Goal: Task Accomplishment & Management: Use online tool/utility

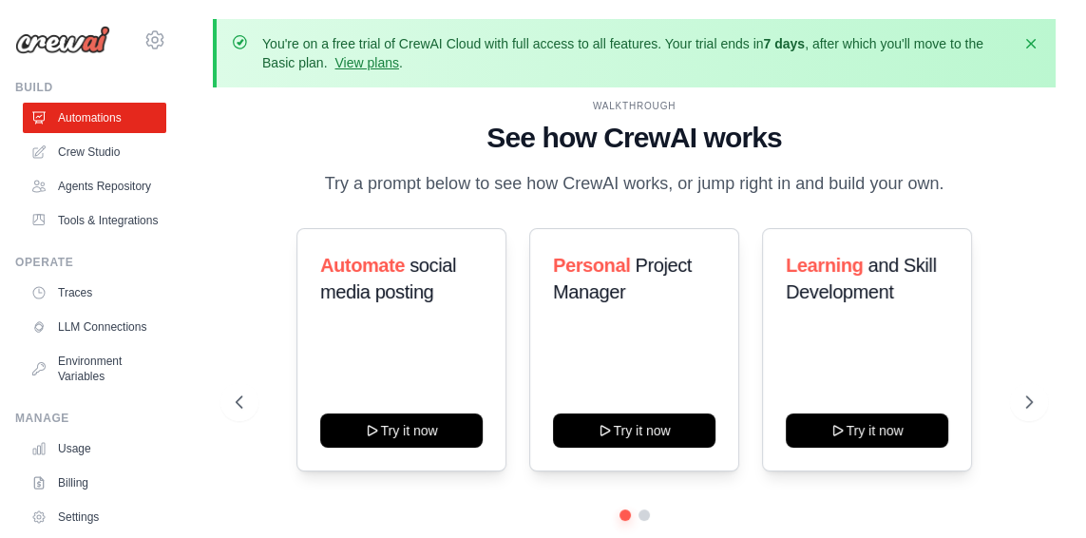
click at [398, 63] on link "View plans" at bounding box center [366, 62] width 64 height 15
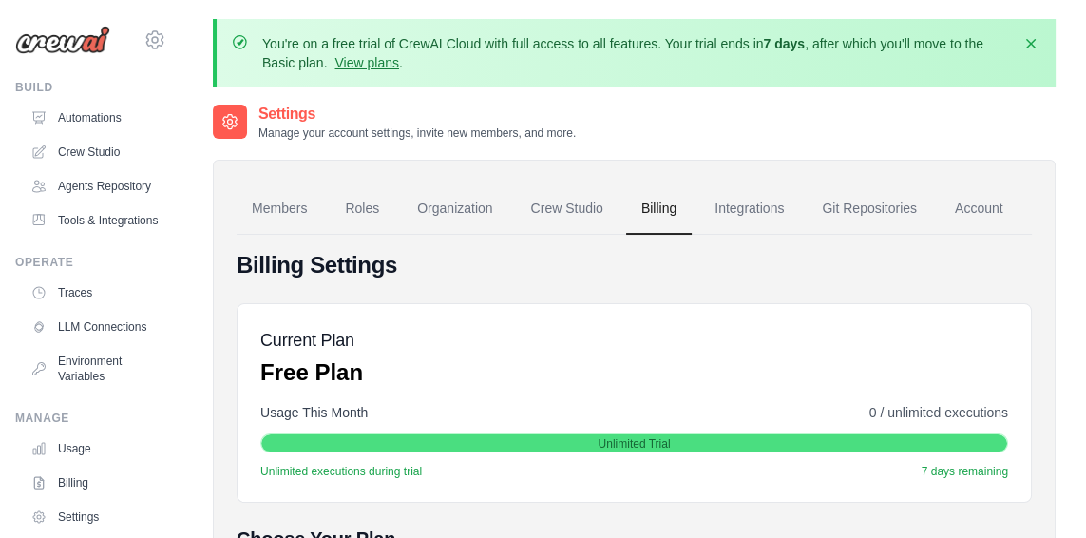
click at [398, 64] on link "View plans" at bounding box center [366, 62] width 64 height 15
click at [358, 194] on link "Roles" at bounding box center [362, 208] width 65 height 51
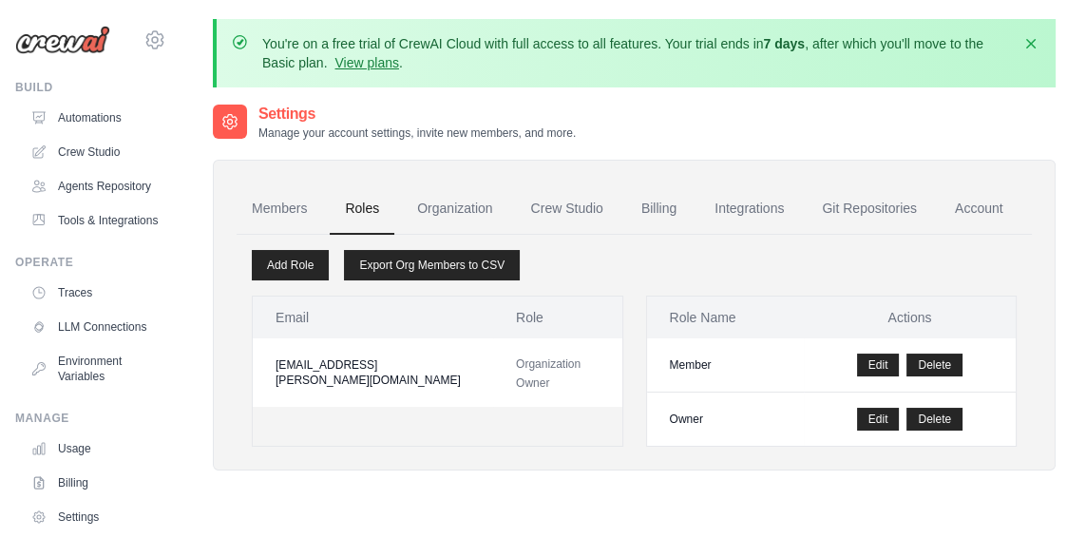
click at [671, 210] on link "Billing" at bounding box center [659, 208] width 66 height 51
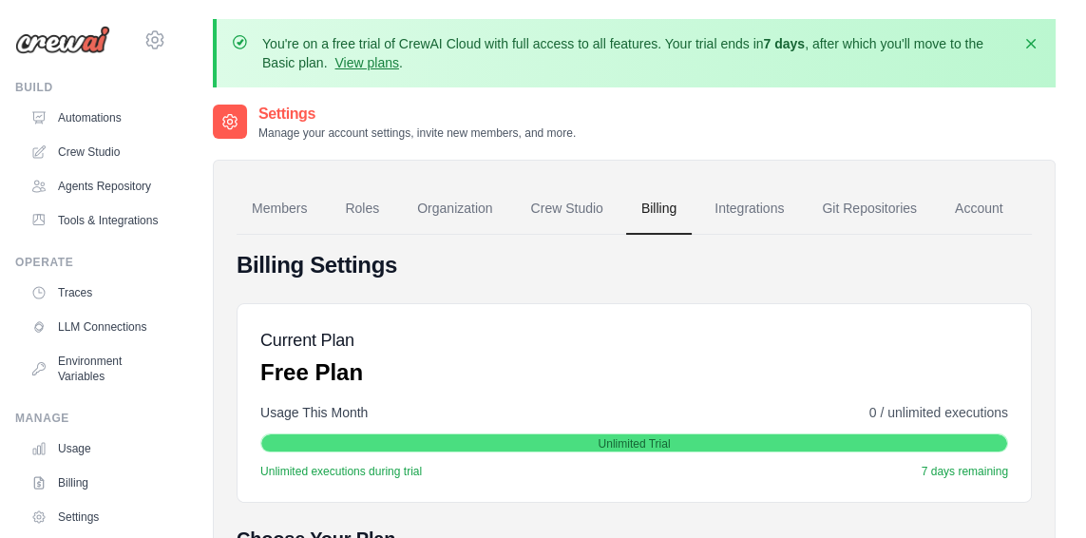
click at [87, 43] on img at bounding box center [62, 40] width 95 height 29
click at [98, 121] on link "Automations" at bounding box center [94, 118] width 143 height 30
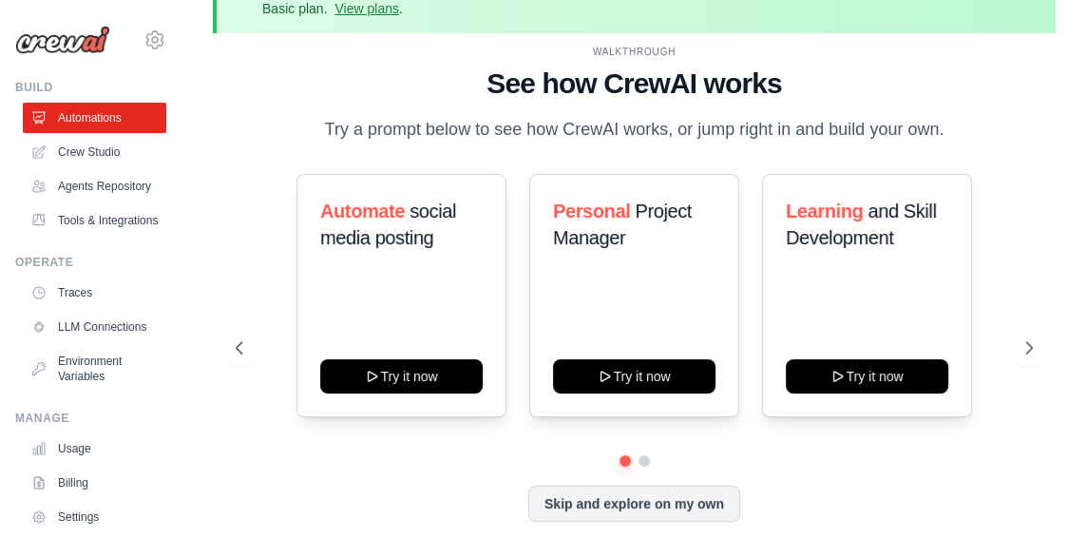
scroll to position [52, 0]
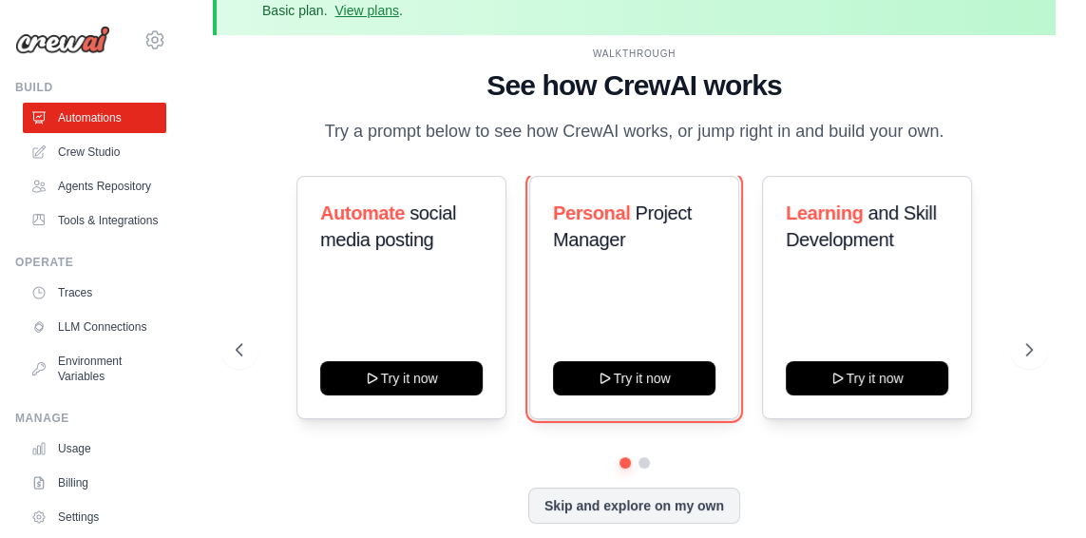
click at [680, 395] on button "Try it now" at bounding box center [634, 378] width 162 height 34
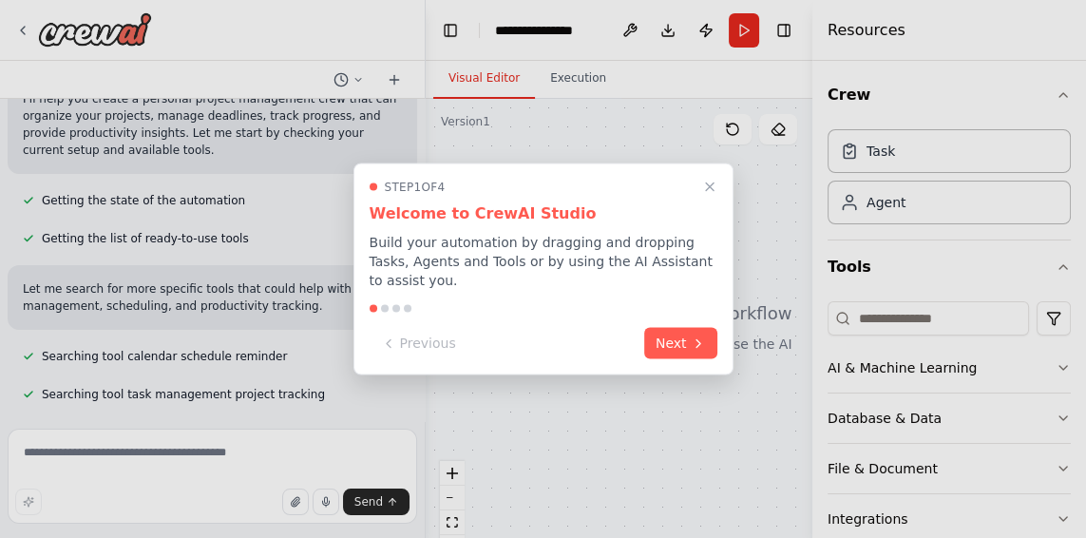
scroll to position [218, 0]
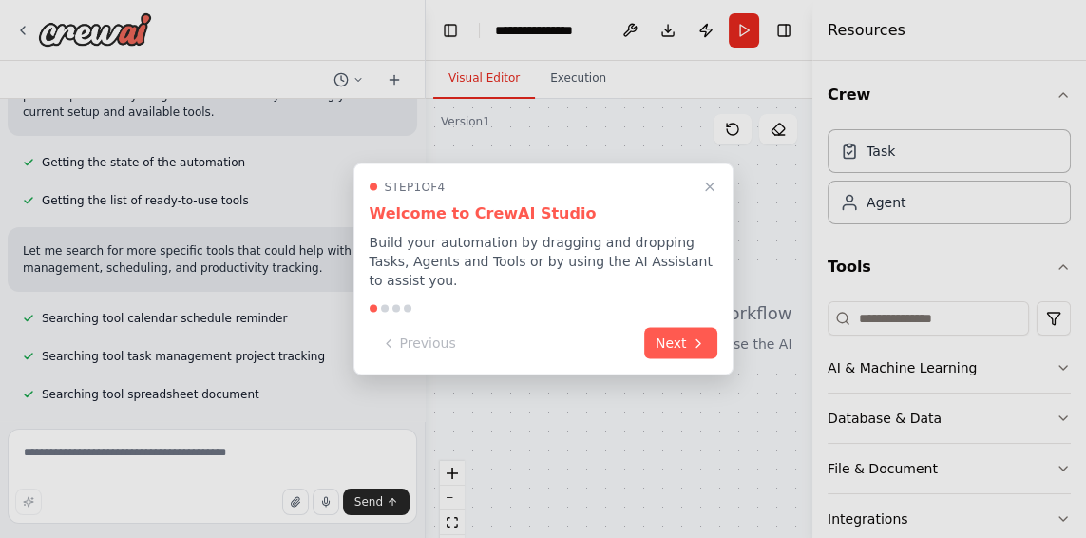
click at [685, 338] on button "Next" at bounding box center [680, 343] width 73 height 31
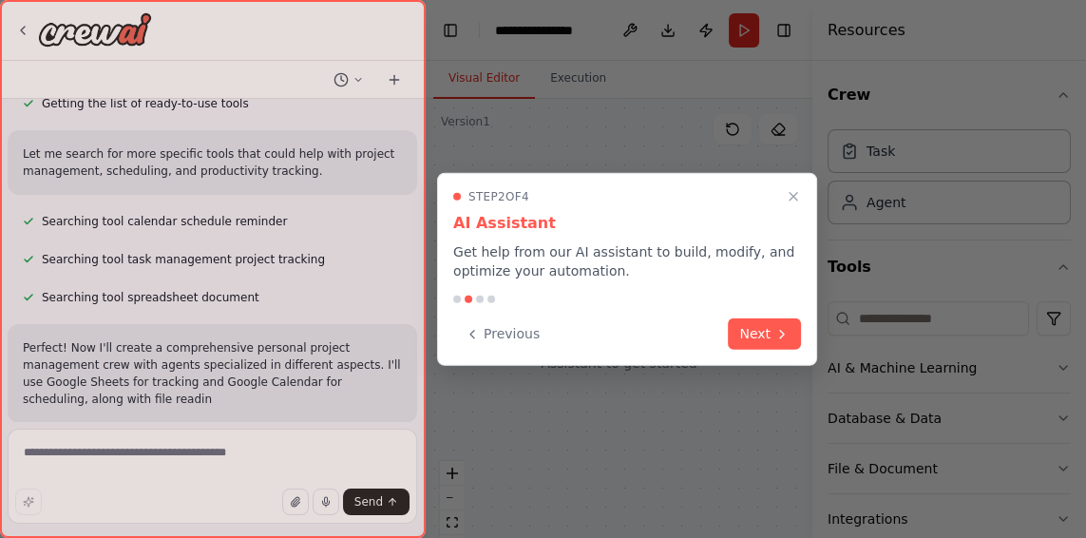
scroll to position [332, 0]
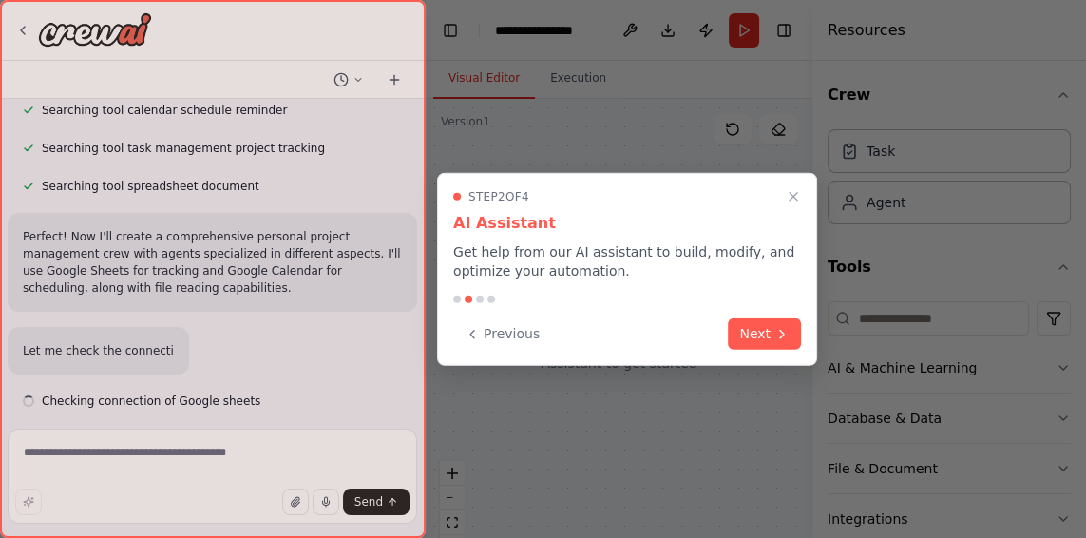
click at [775, 334] on icon at bounding box center [781, 333] width 15 height 15
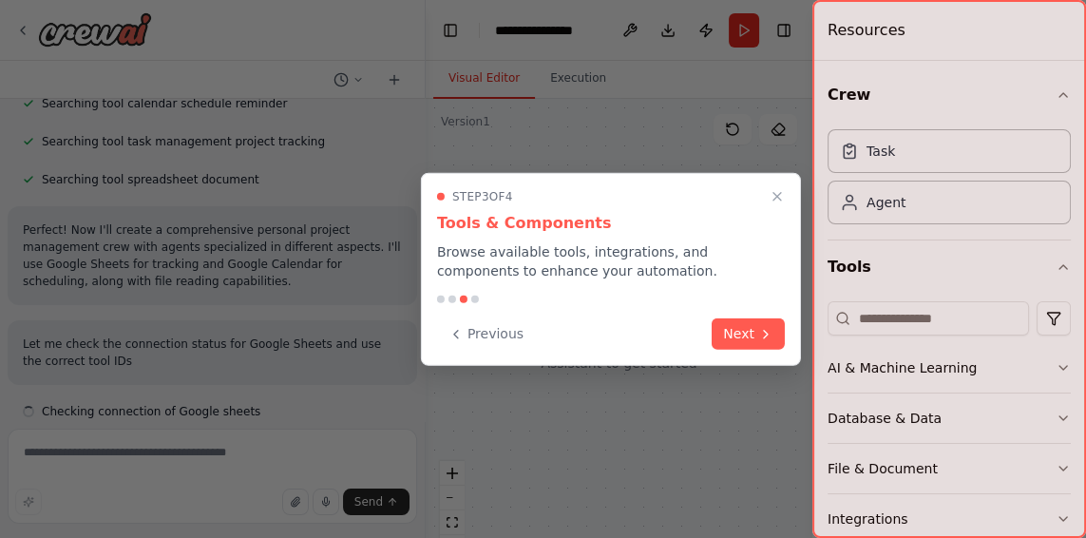
scroll to position [449, 0]
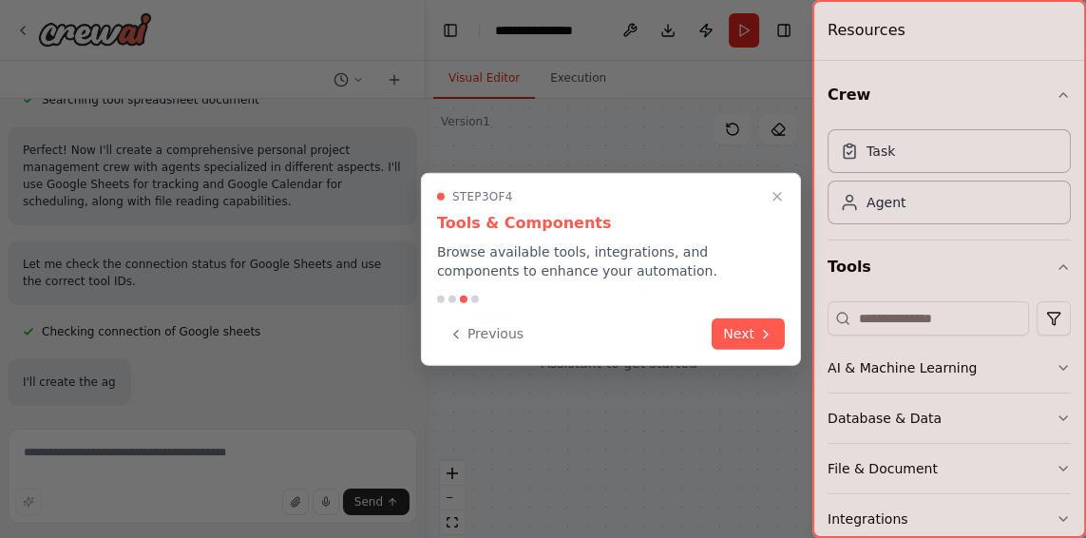
click at [751, 342] on button "Next" at bounding box center [748, 333] width 73 height 31
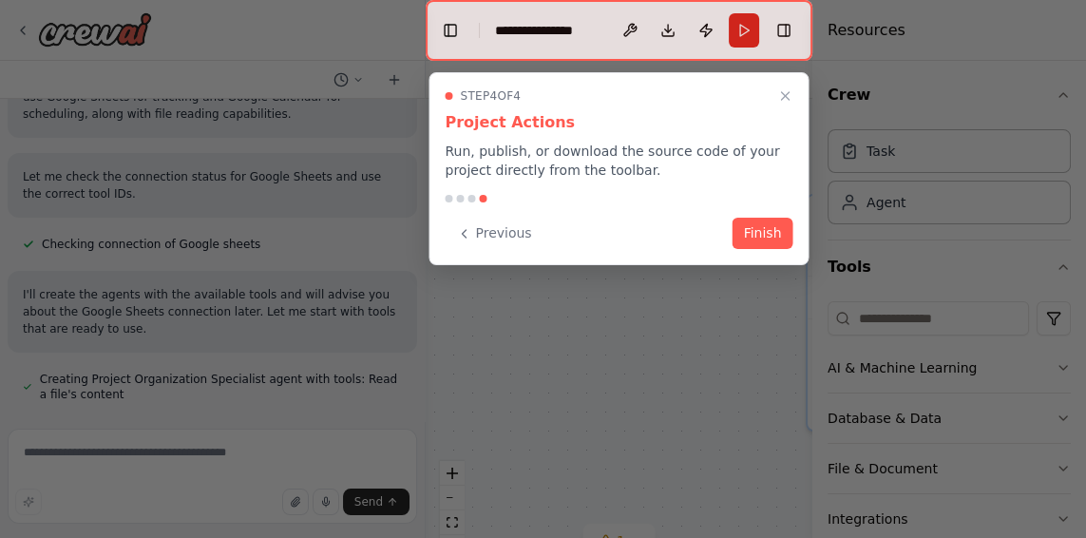
scroll to position [653, 0]
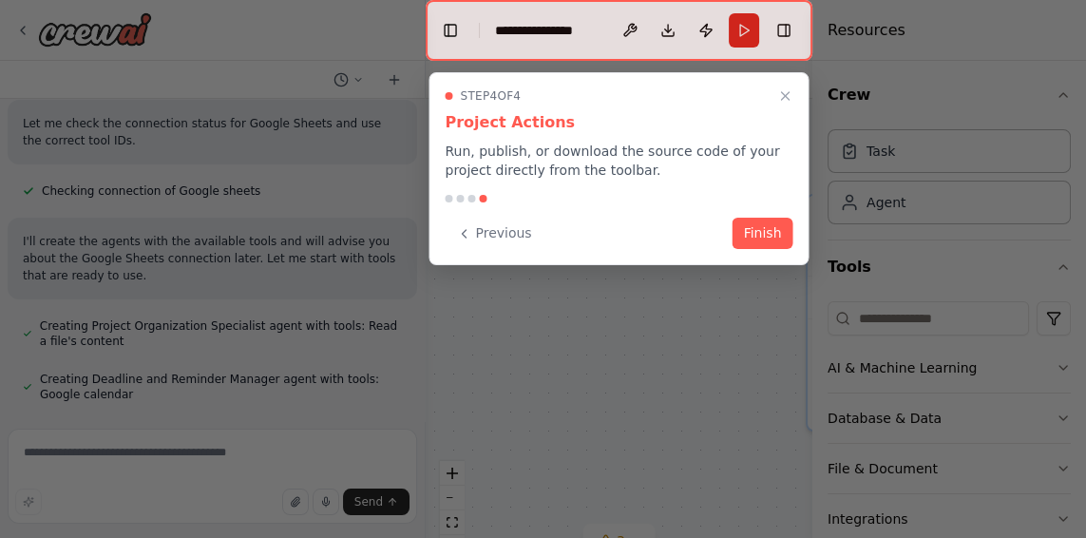
click at [765, 233] on button "Finish" at bounding box center [762, 233] width 61 height 31
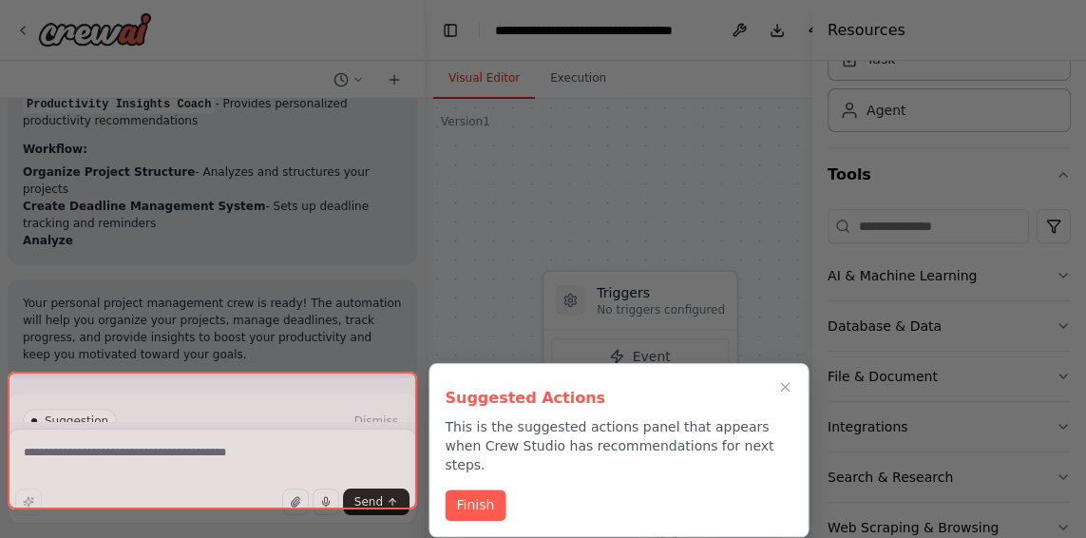
scroll to position [1670, 0]
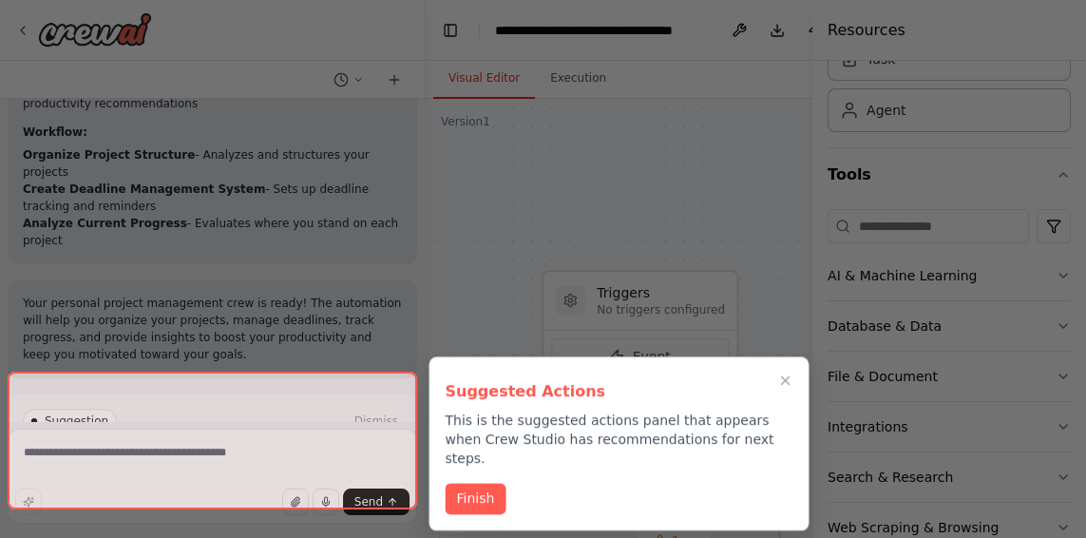
click at [492, 483] on button "Finish" at bounding box center [475, 498] width 61 height 31
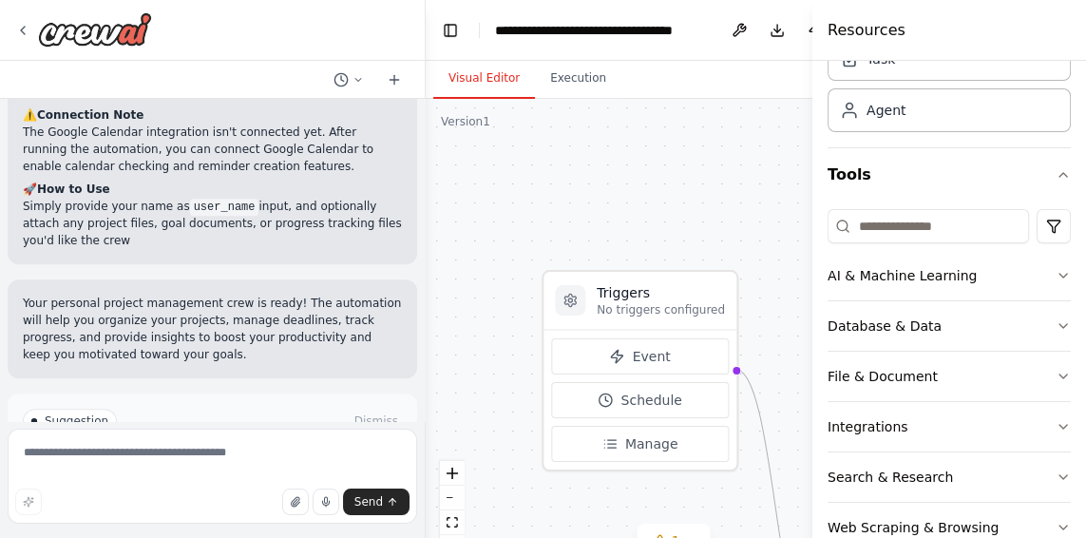
scroll to position [1921, 0]
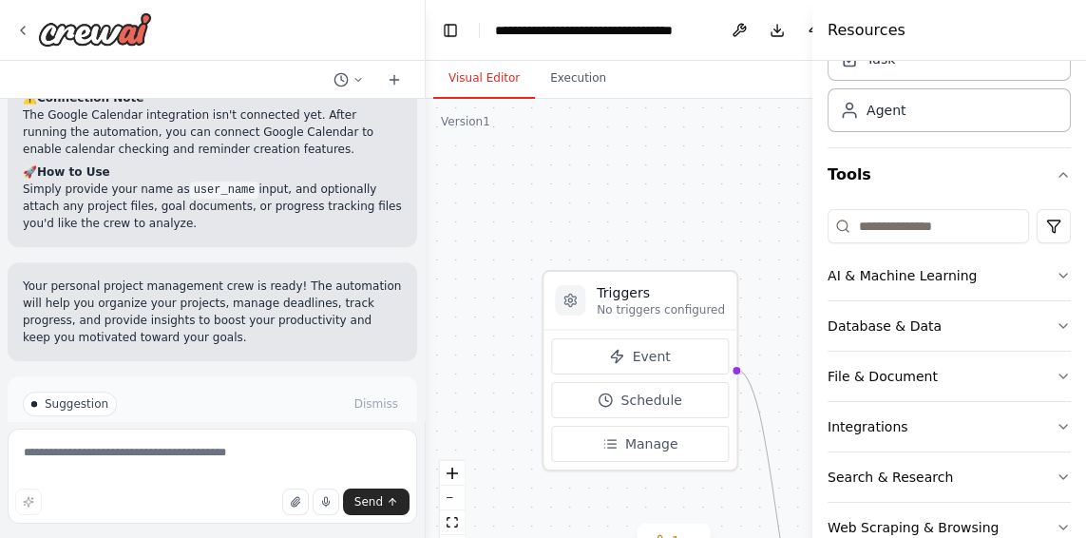
click at [268, 469] on button "Run Automation" at bounding box center [212, 484] width 379 height 30
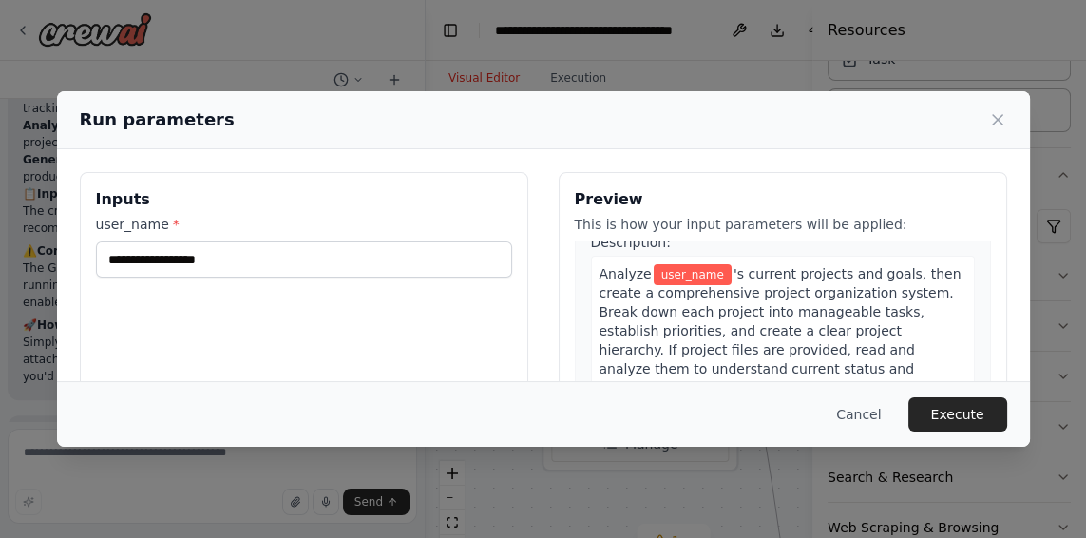
scroll to position [62, 0]
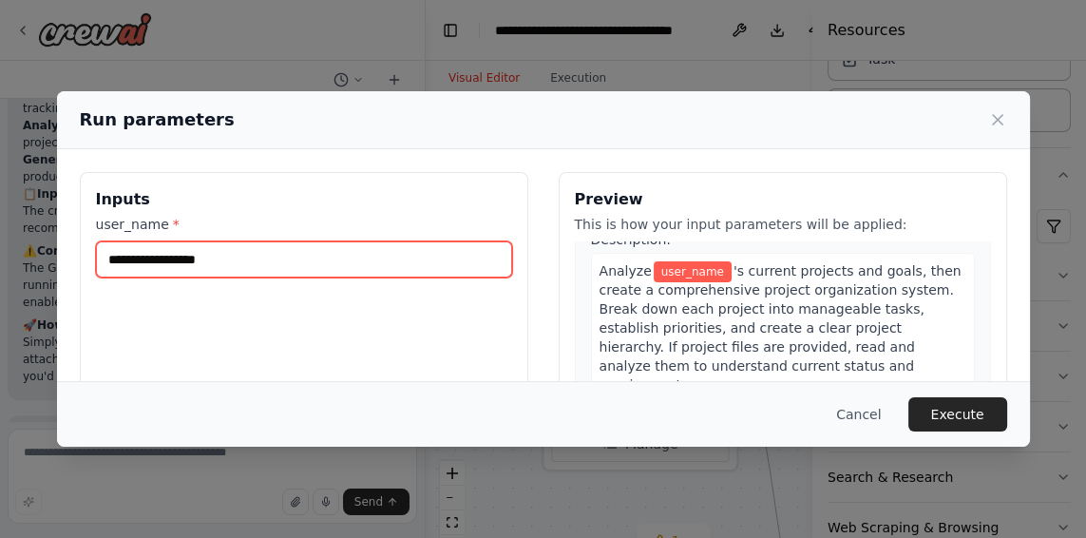
click at [209, 271] on input "user_name *" at bounding box center [304, 259] width 416 height 36
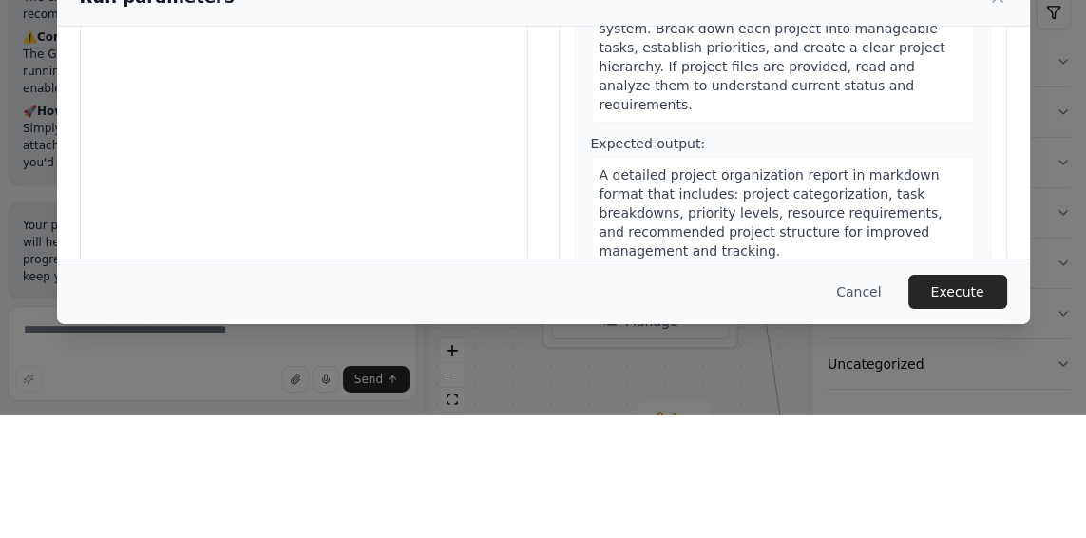
scroll to position [202, 0]
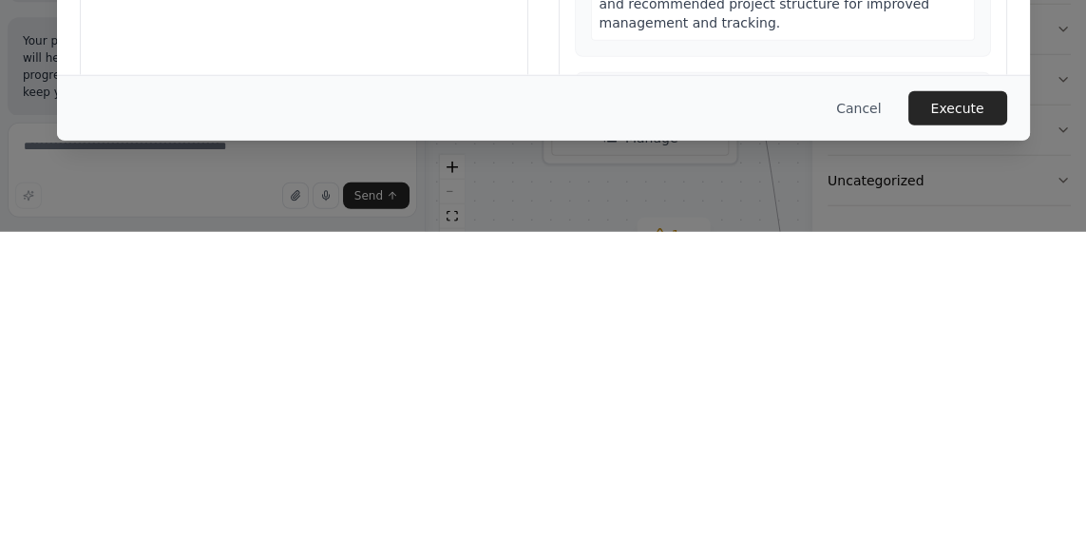
type input "**********"
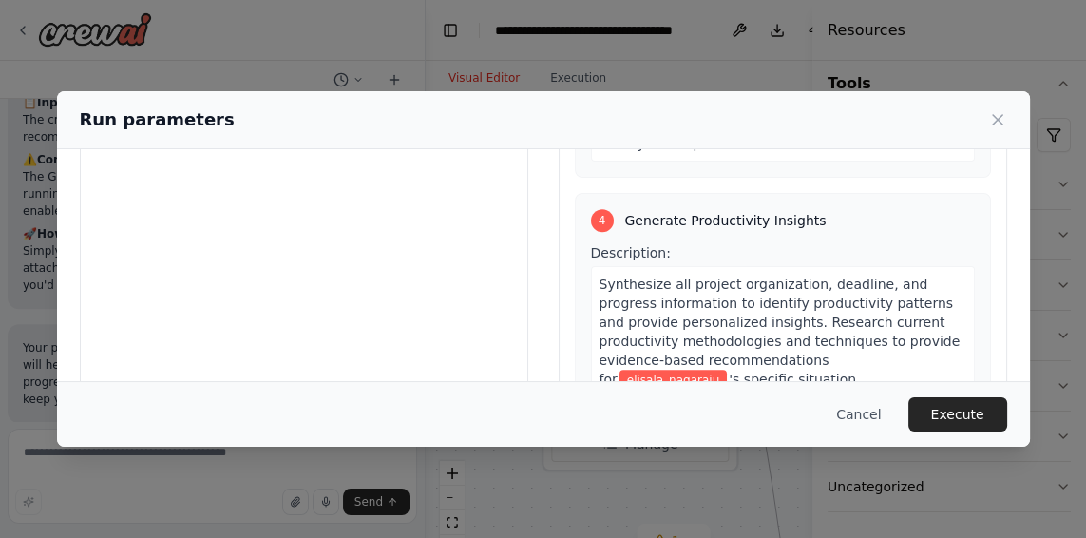
scroll to position [1042, 0]
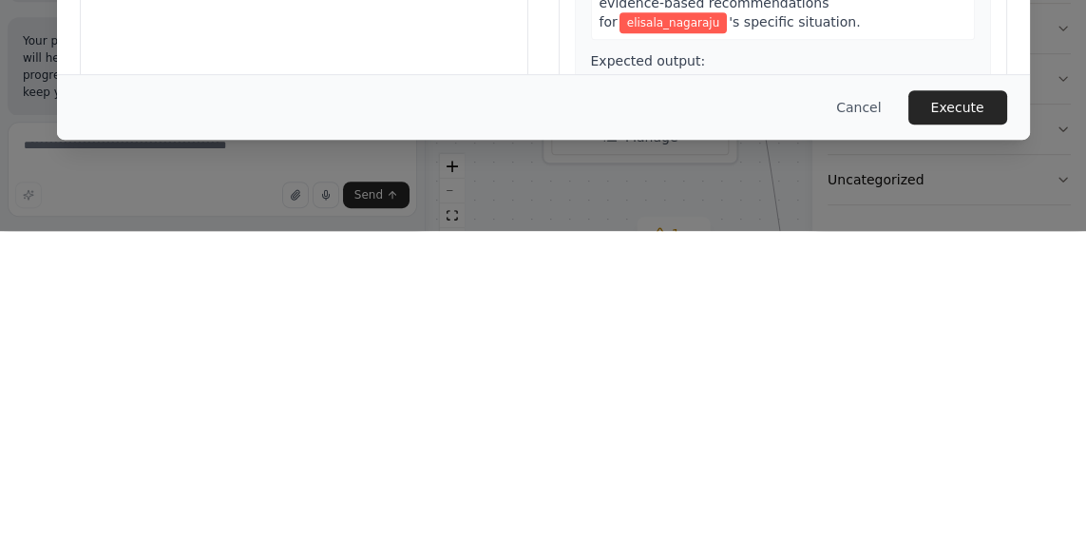
click at [975, 431] on button "Execute" at bounding box center [957, 414] width 99 height 34
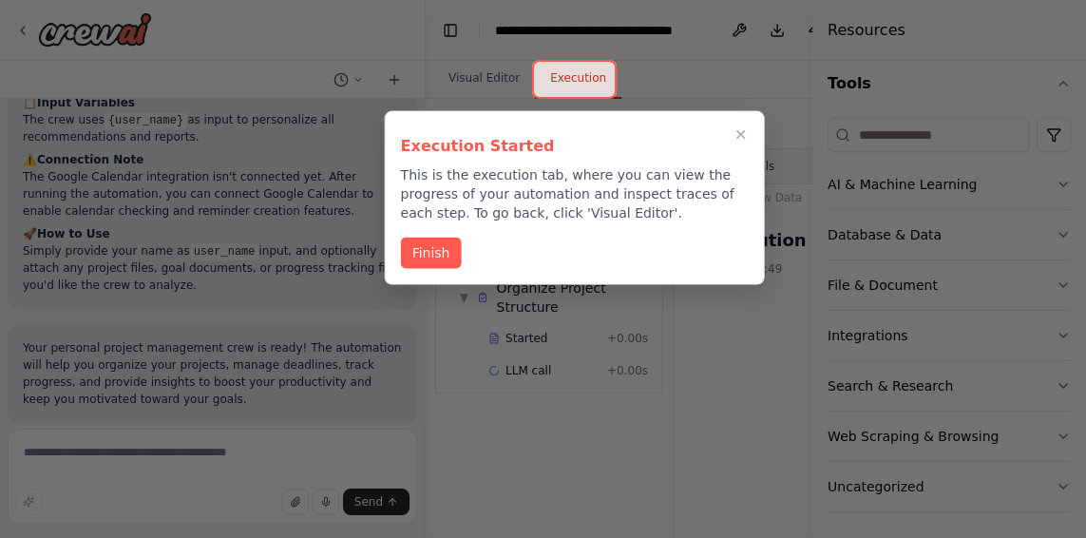
click at [442, 247] on button "Finish" at bounding box center [431, 253] width 61 height 31
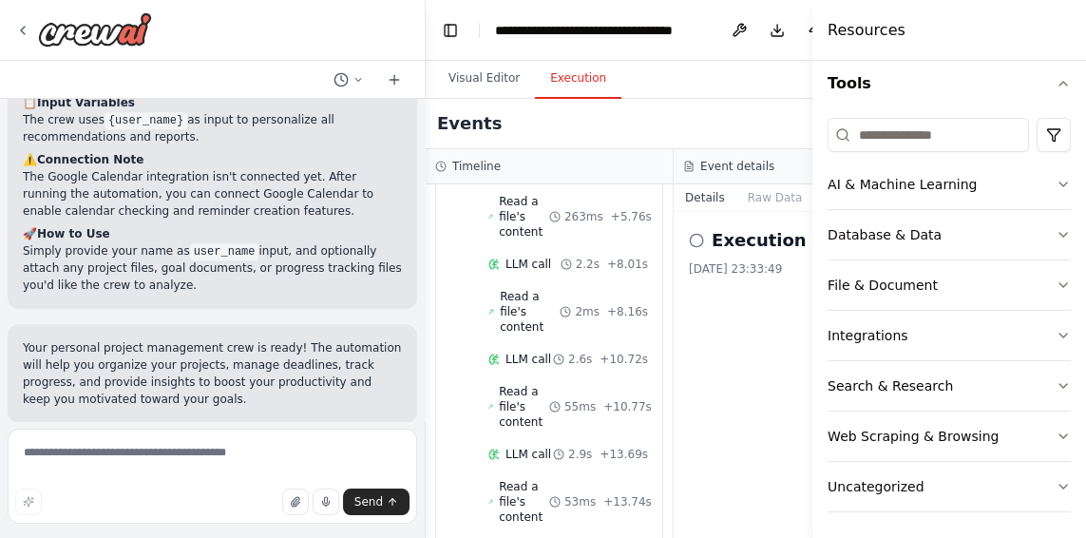
scroll to position [327, 0]
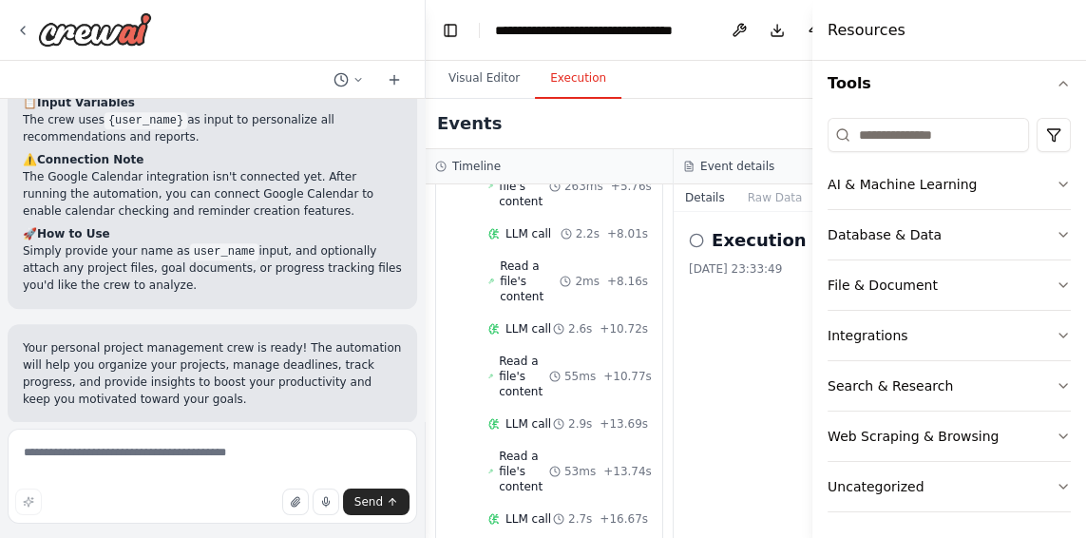
click at [744, 82] on div "Visual Editor Execution" at bounding box center [674, 80] width 496 height 38
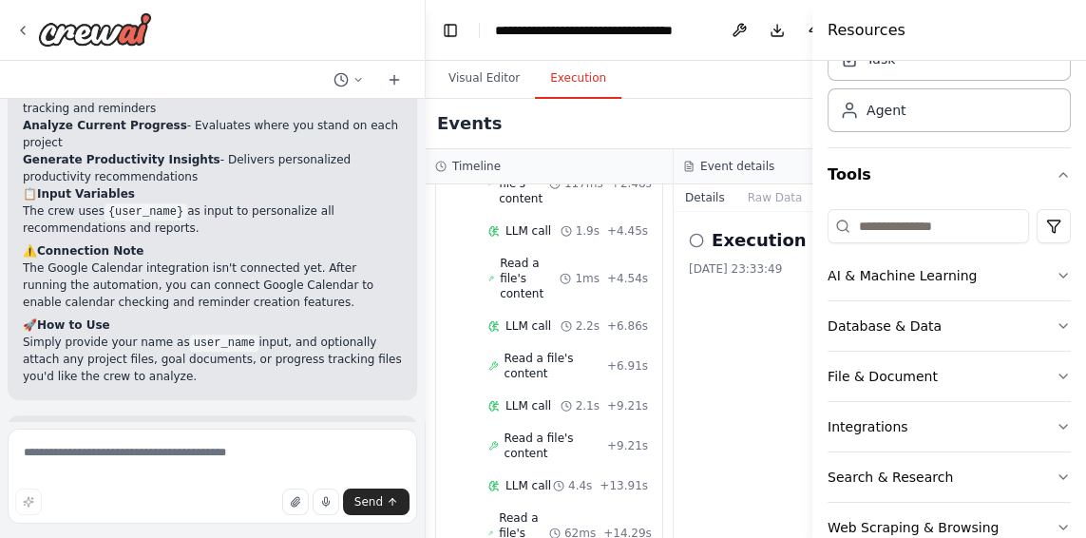
scroll to position [1391, 0]
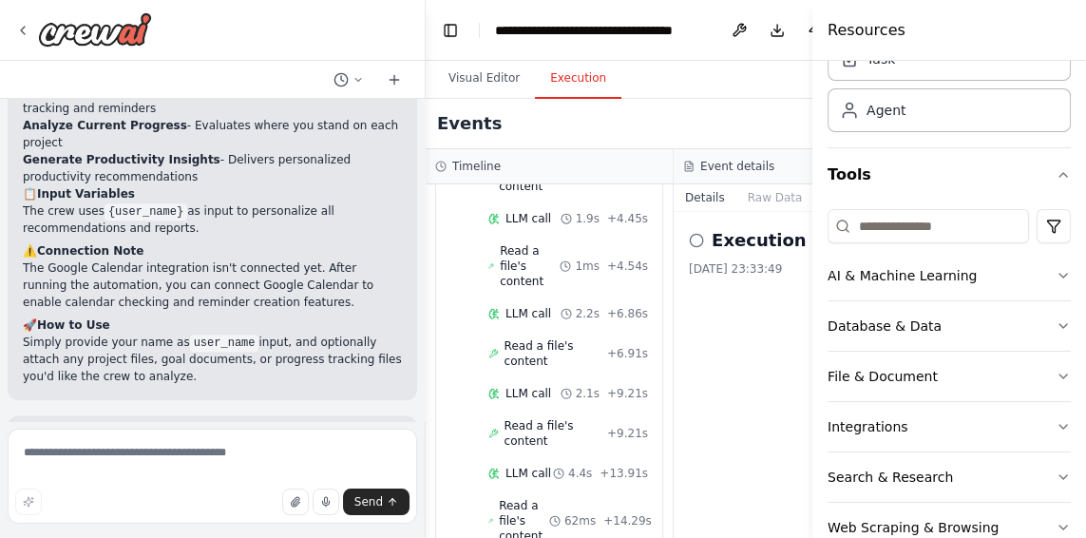
click at [766, 390] on div "Execution Started 06/10/2025, 23:33:49" at bounding box center [798, 375] width 248 height 326
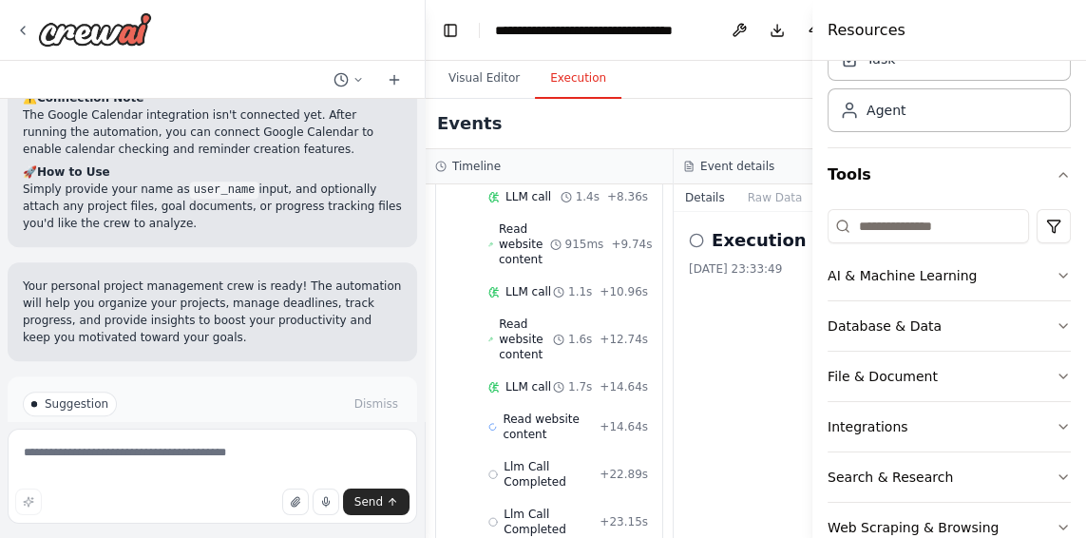
scroll to position [183, 0]
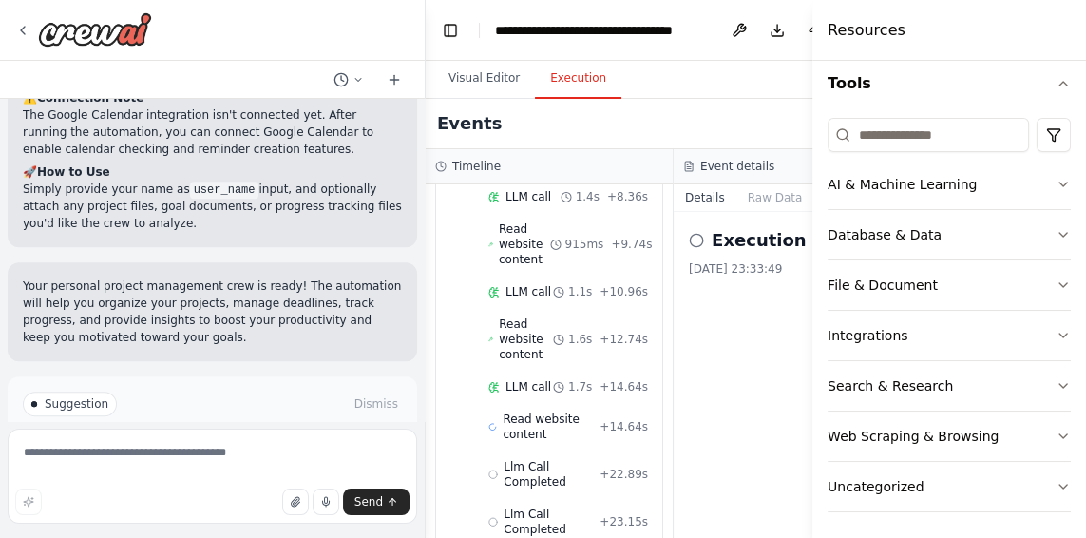
click at [488, 81] on button "Visual Editor" at bounding box center [484, 79] width 102 height 40
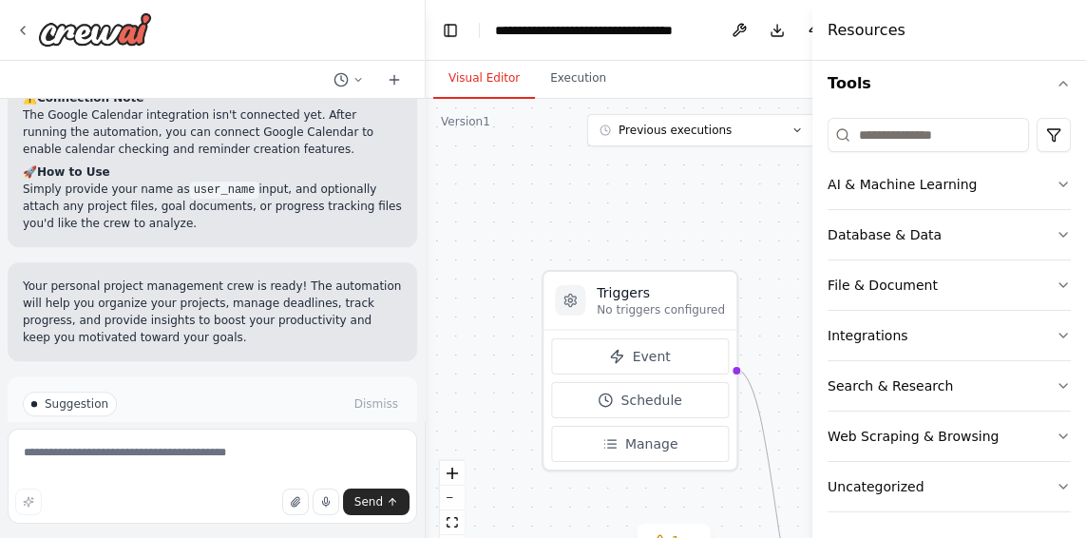
click at [571, 89] on button "Execution" at bounding box center [578, 79] width 86 height 40
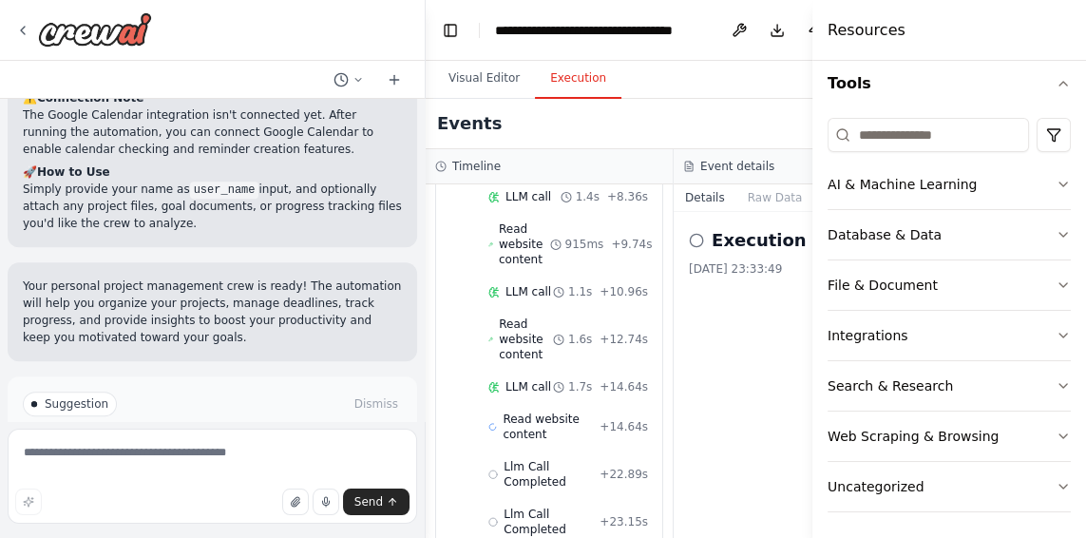
click at [789, 76] on div "Visual Editor Execution" at bounding box center [674, 80] width 496 height 38
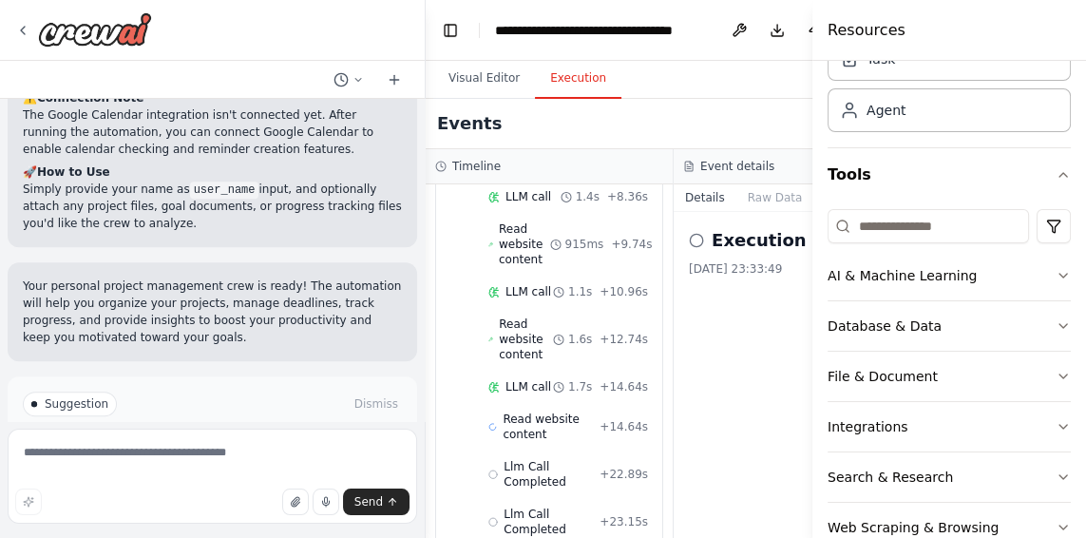
click at [769, 204] on button "Raw Data" at bounding box center [775, 197] width 78 height 27
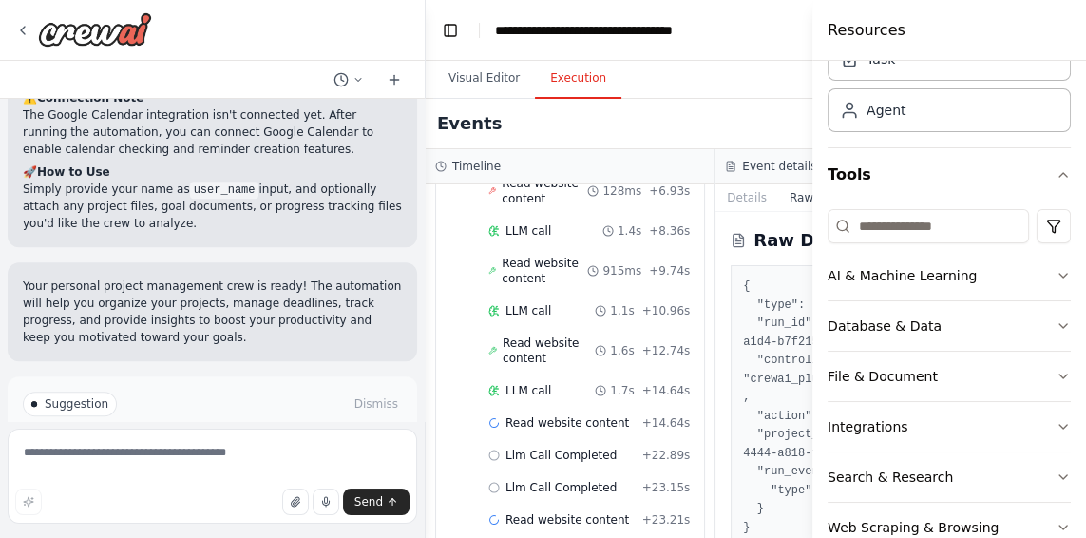
click at [771, 115] on div "Events" at bounding box center [716, 124] width 580 height 50
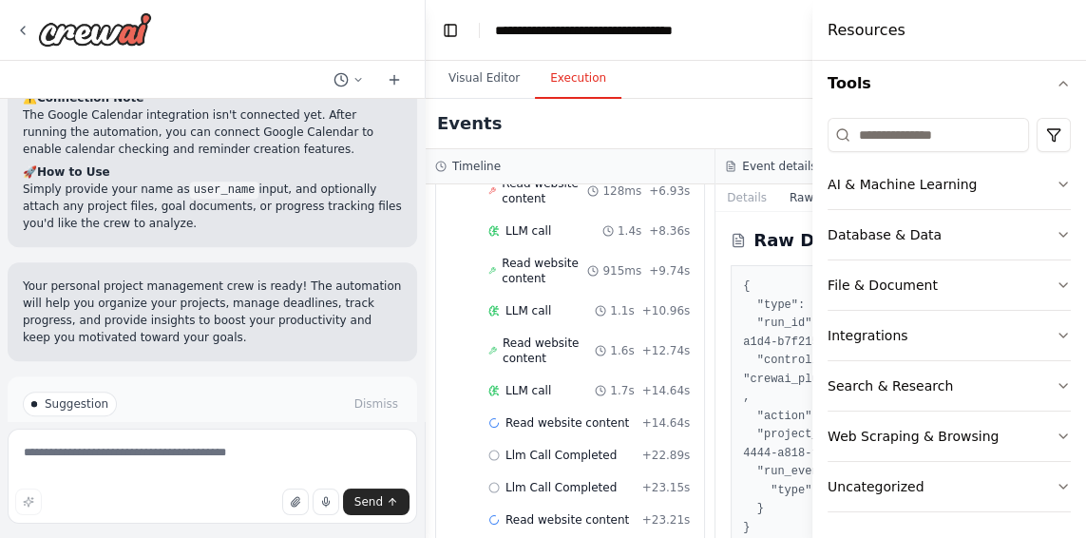
click at [1057, 237] on icon "button" at bounding box center [1062, 234] width 15 height 15
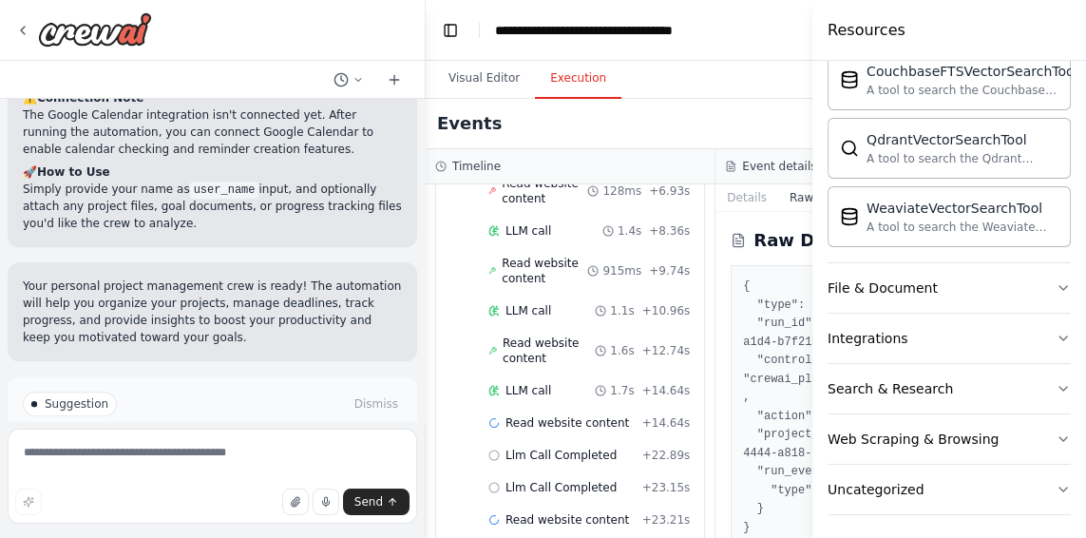
scroll to position [310, 0]
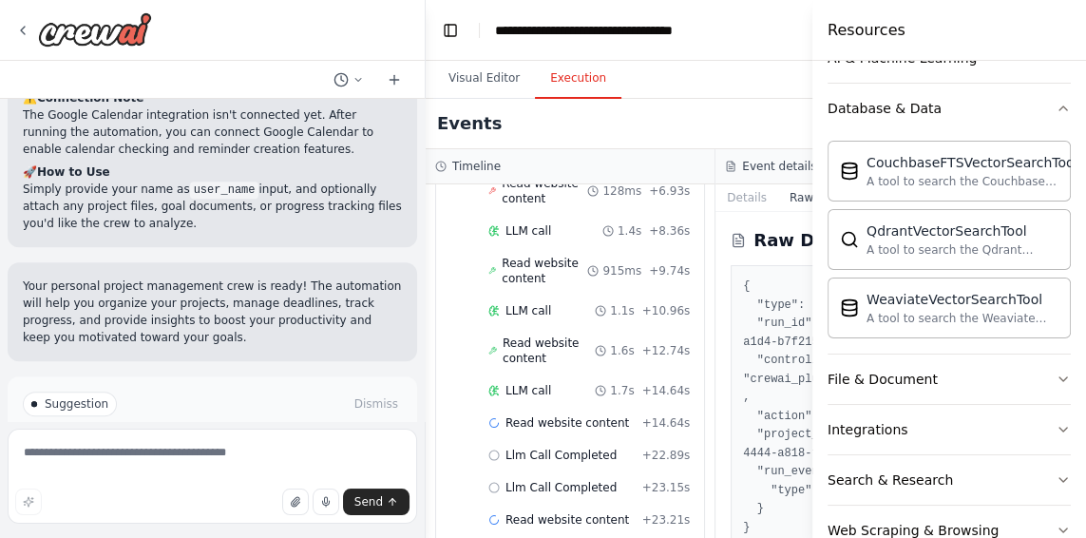
click at [1063, 428] on icon "button" at bounding box center [1063, 430] width 8 height 4
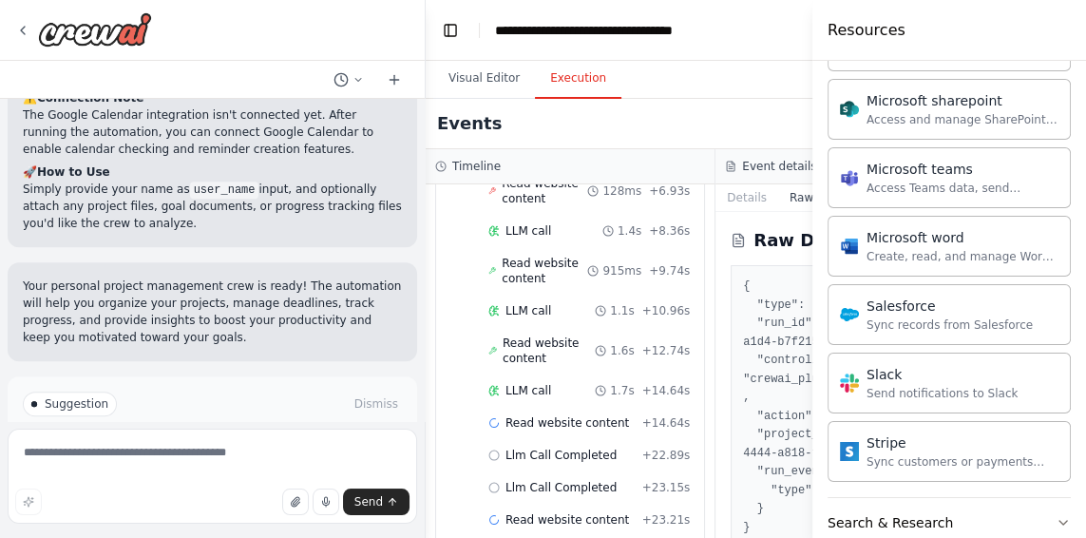
scroll to position [1474, 0]
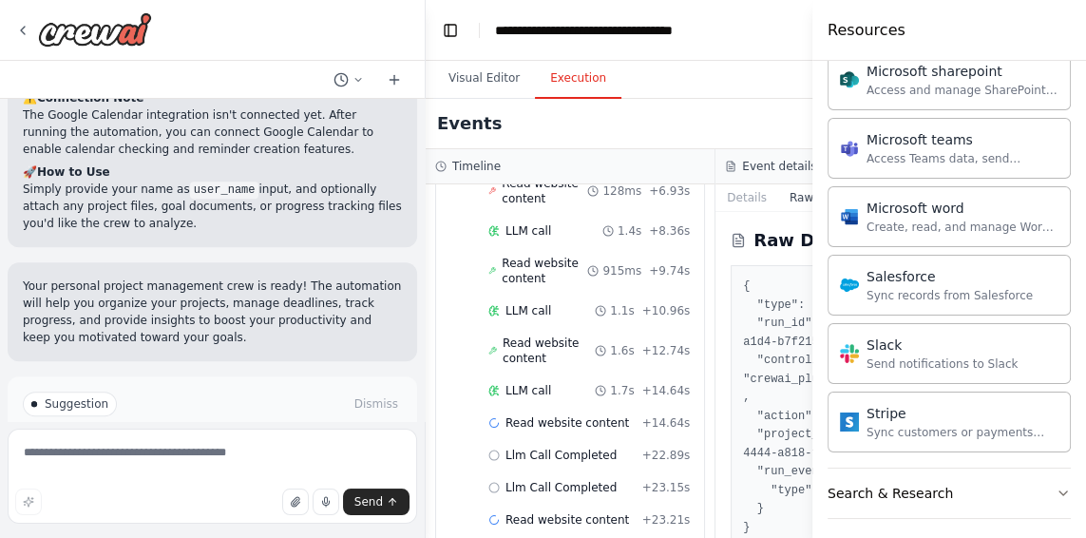
click at [735, 119] on div "Events" at bounding box center [716, 124] width 580 height 50
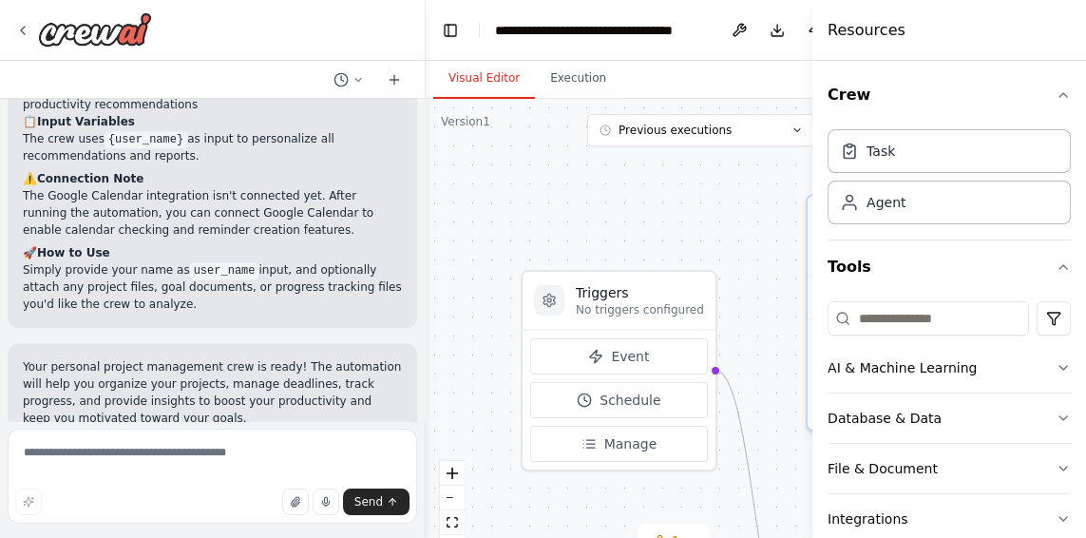
scroll to position [1859, 0]
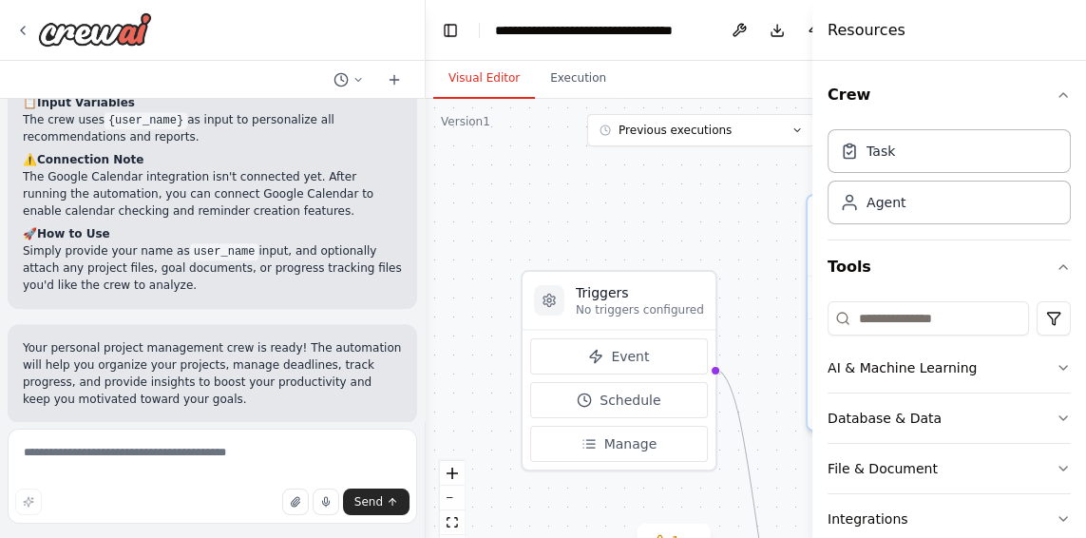
click at [573, 64] on button "Execution" at bounding box center [578, 79] width 86 height 40
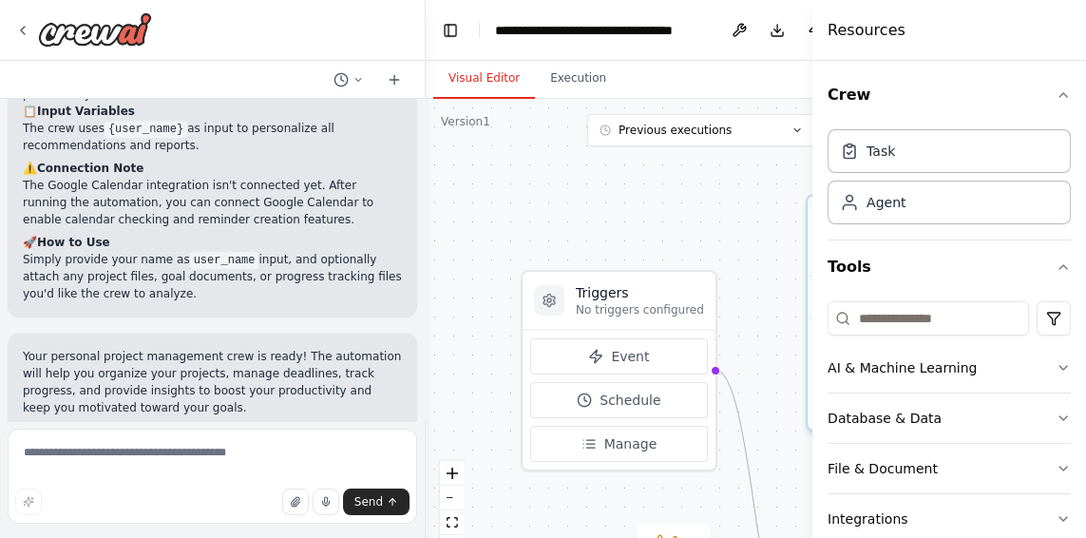
scroll to position [1859, 0]
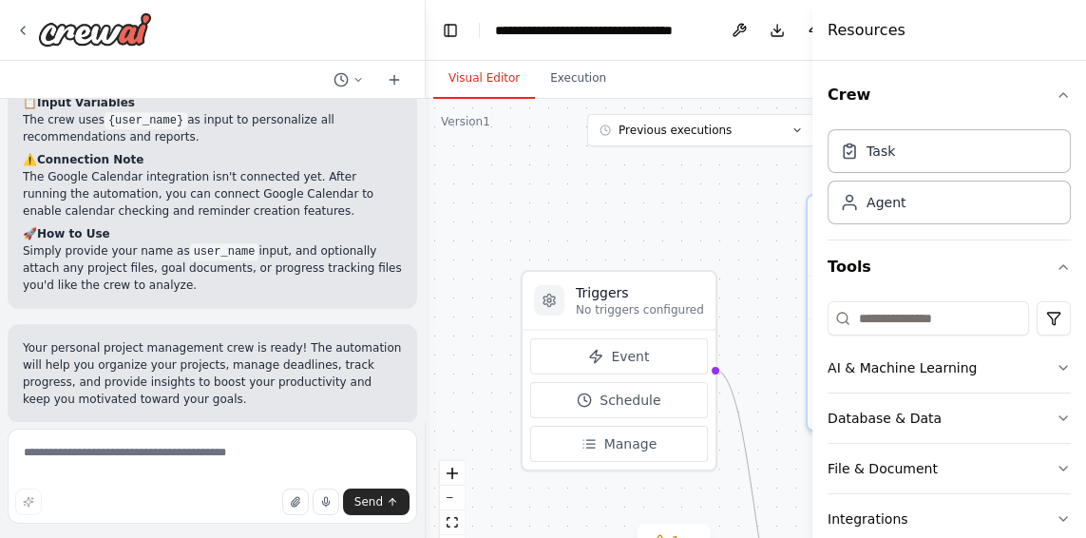
click at [680, 134] on span "Previous executions" at bounding box center [674, 130] width 113 height 15
click at [570, 82] on button "Execution" at bounding box center [578, 79] width 86 height 40
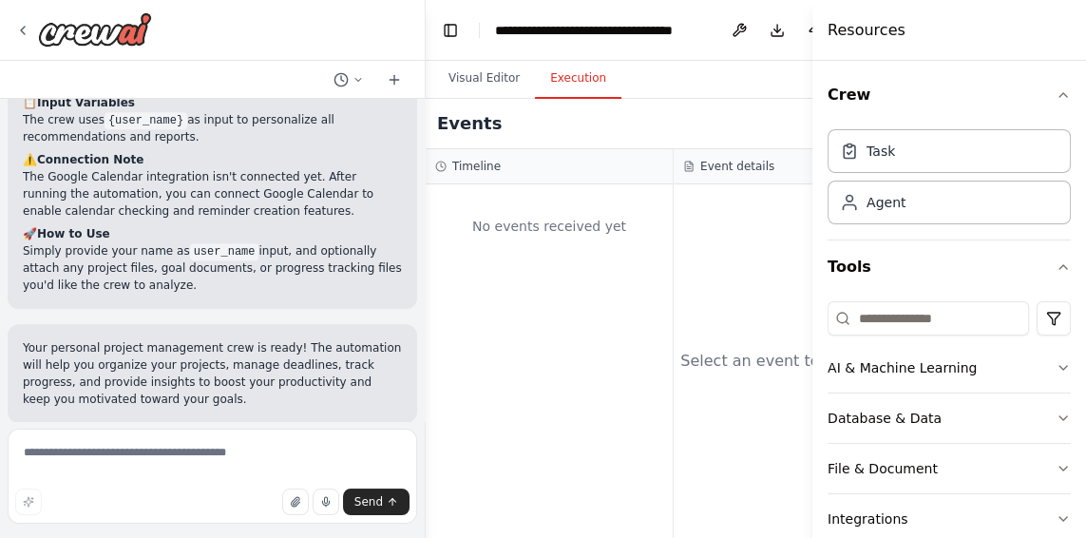
click at [491, 77] on button "Visual Editor" at bounding box center [484, 79] width 102 height 40
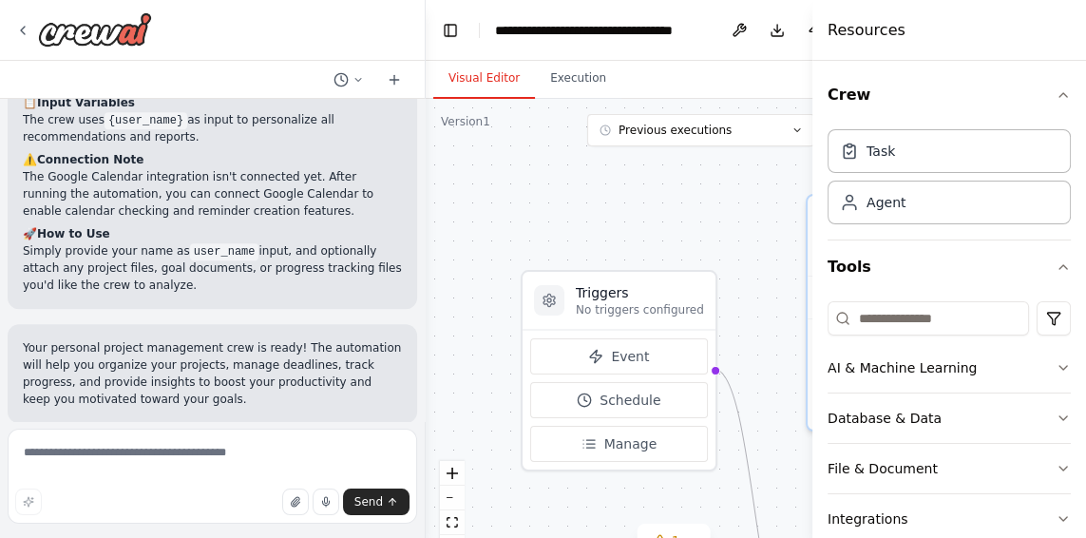
click at [628, 139] on button "Previous executions" at bounding box center [701, 130] width 228 height 32
click at [636, 170] on div "9m ago" at bounding box center [713, 165] width 190 height 15
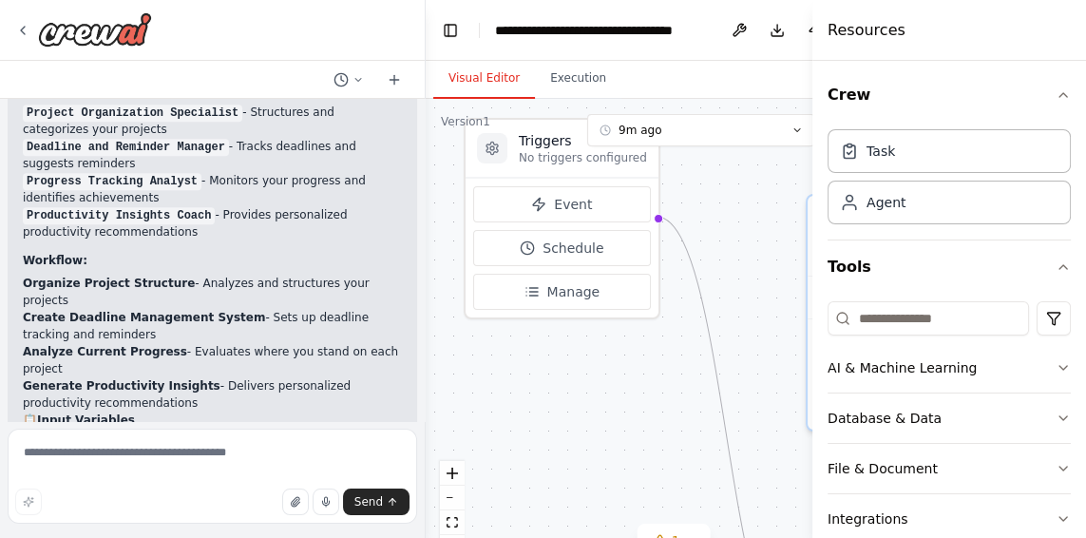
scroll to position [1541, 0]
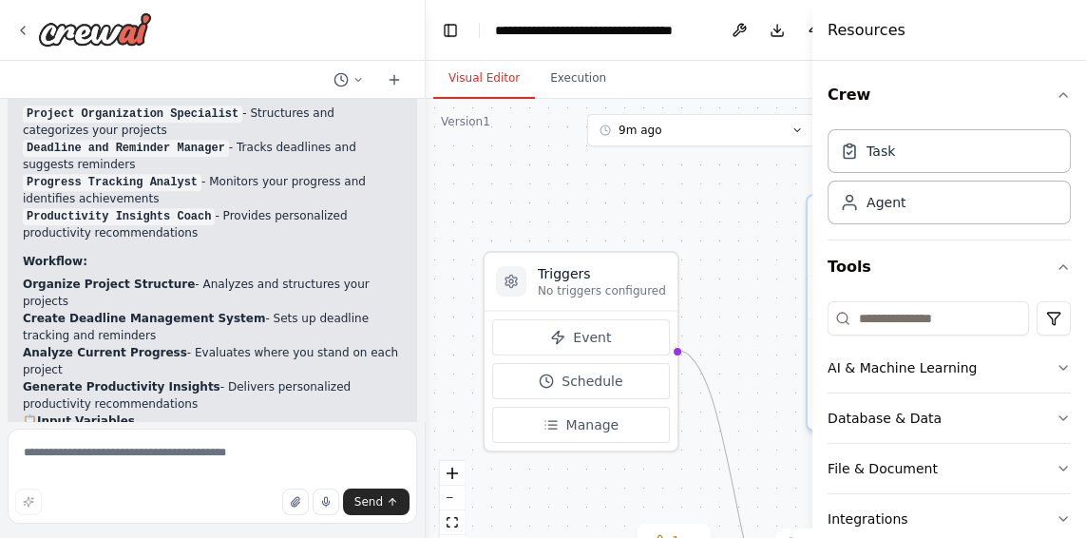
click at [564, 85] on button "Execution" at bounding box center [578, 79] width 86 height 40
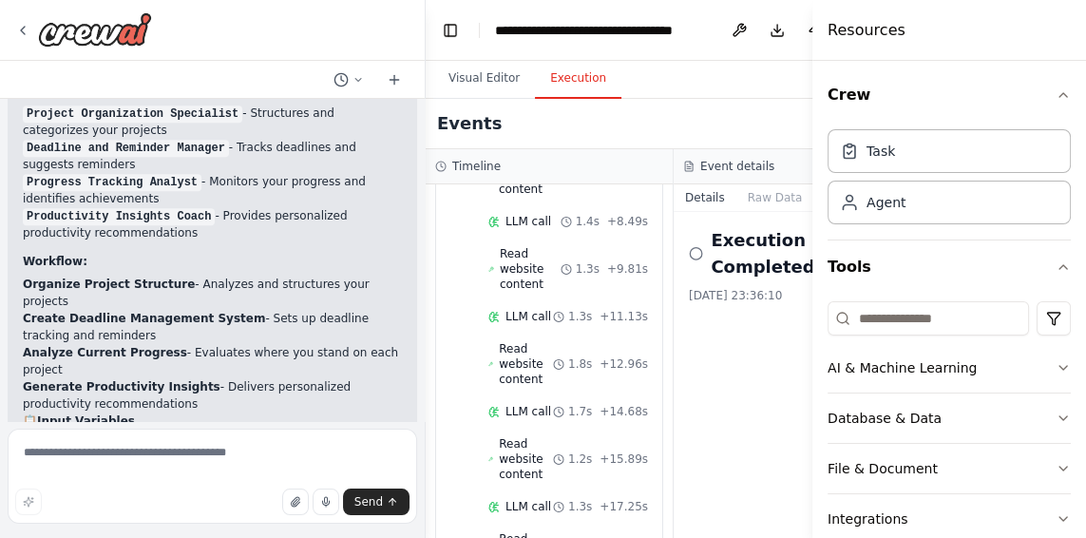
scroll to position [3098, 0]
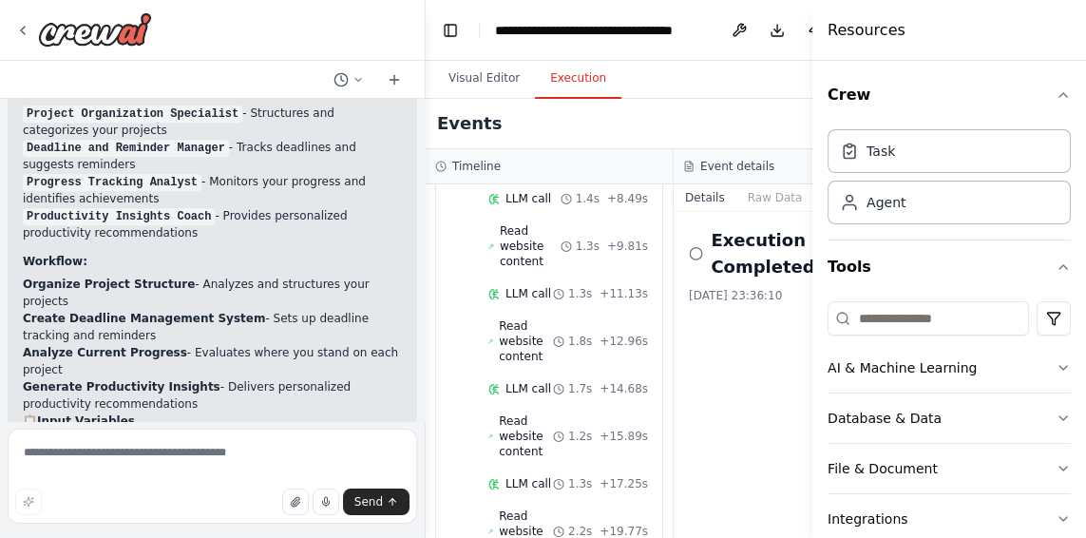
click at [701, 248] on circle at bounding box center [696, 254] width 12 height 12
click at [773, 351] on div "Execution Completed [DATE] 23:36:10" at bounding box center [798, 375] width 248 height 326
click at [506, 81] on button "Visual Editor" at bounding box center [484, 79] width 102 height 40
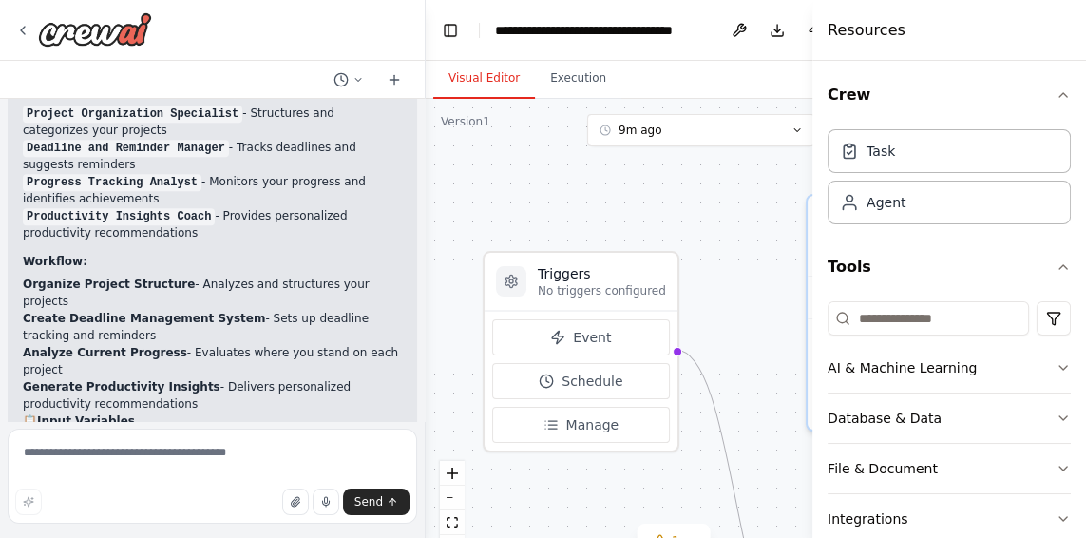
click at [560, 331] on icon at bounding box center [557, 337] width 15 height 15
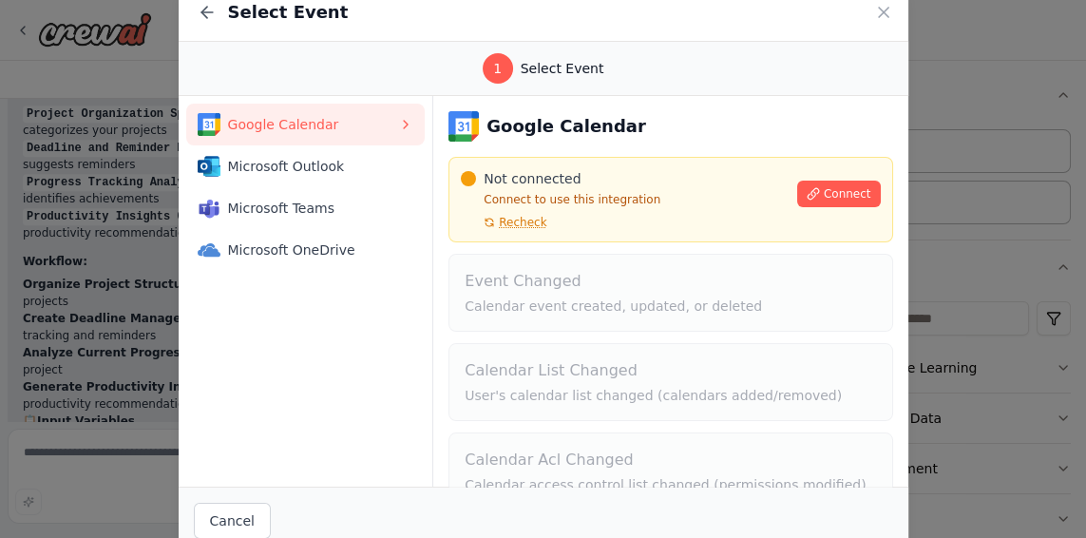
click at [884, 17] on icon at bounding box center [883, 12] width 19 height 19
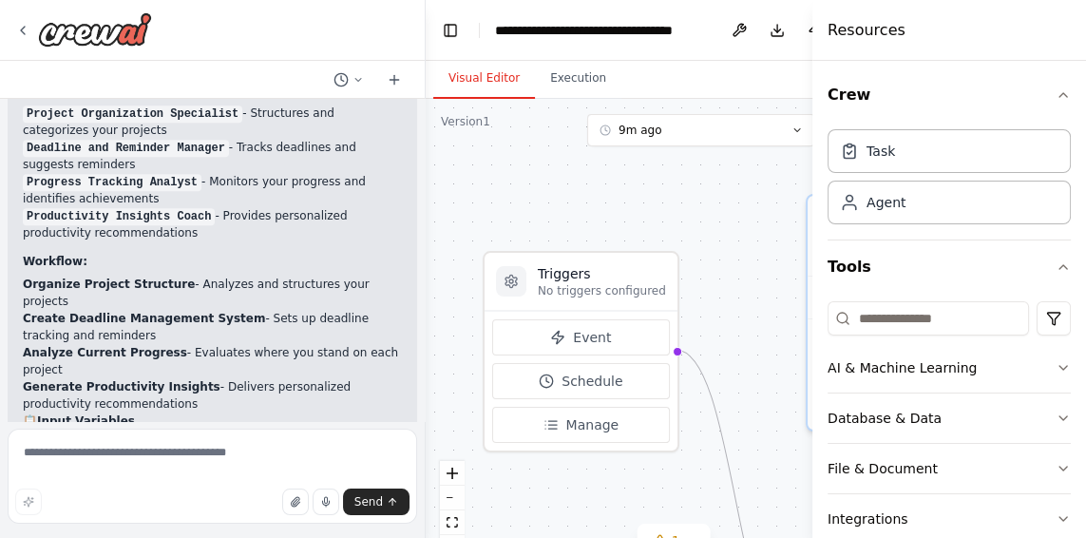
click at [584, 380] on span "Schedule" at bounding box center [591, 380] width 61 height 19
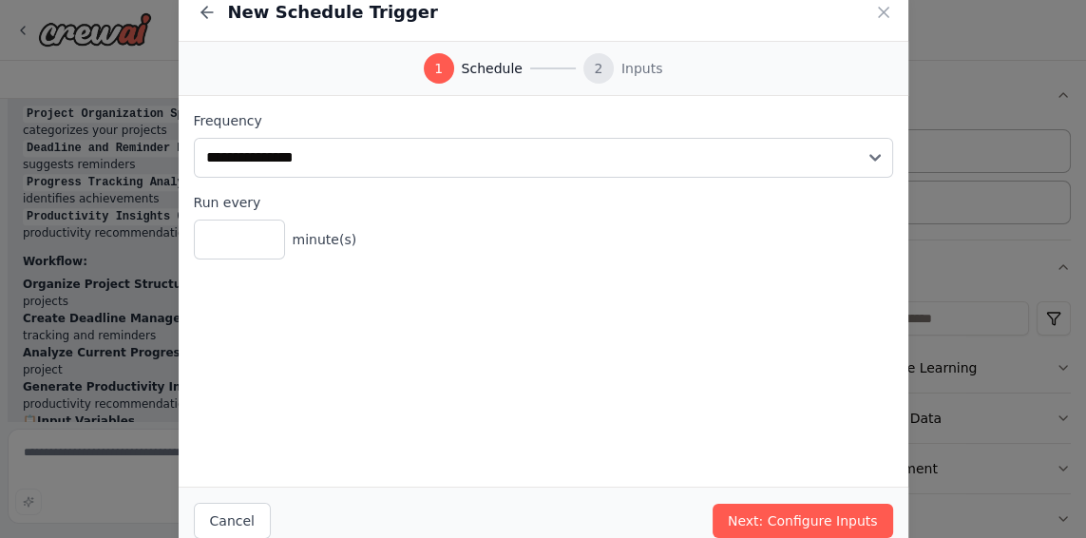
click at [208, 16] on icon at bounding box center [207, 12] width 19 height 19
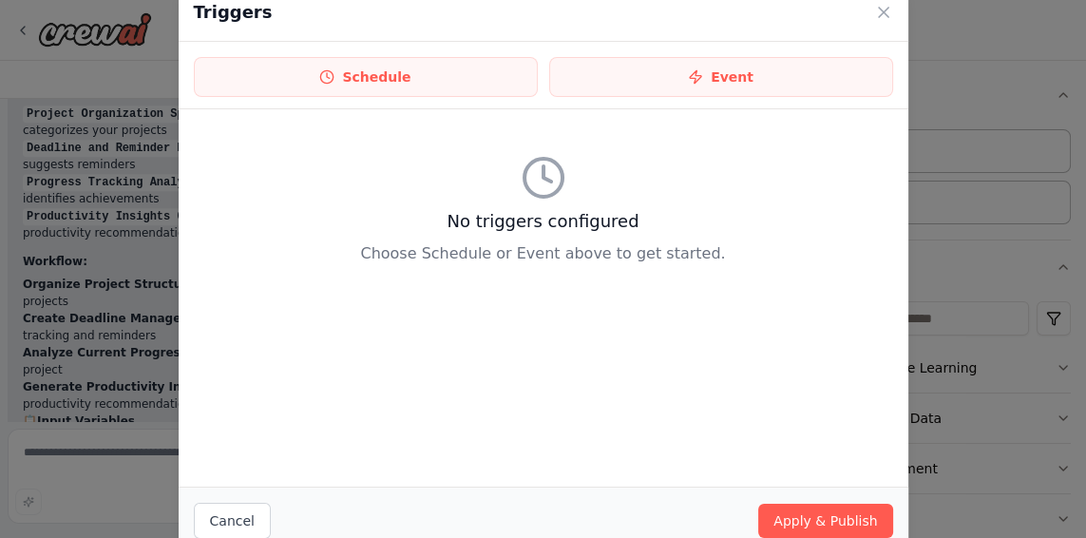
click at [882, 12] on icon at bounding box center [884, 13] width 10 height 10
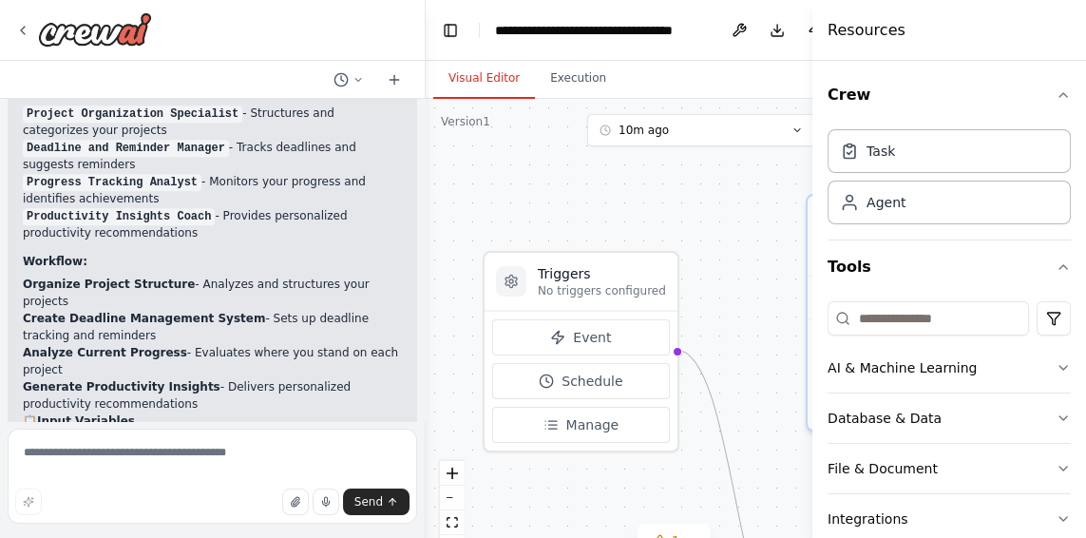
click at [597, 422] on span "Manage" at bounding box center [592, 424] width 53 height 19
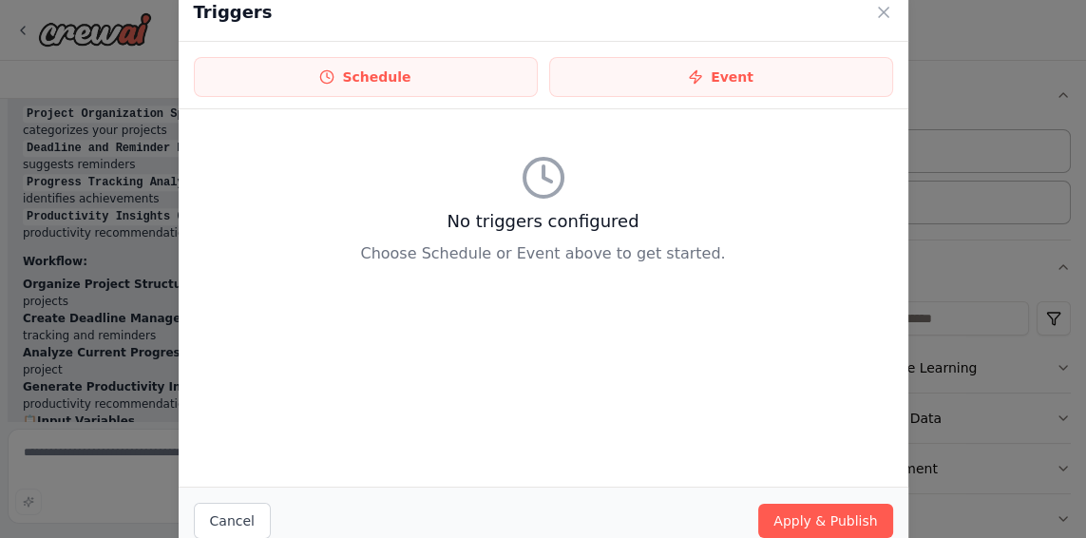
click at [890, 15] on icon at bounding box center [883, 12] width 19 height 19
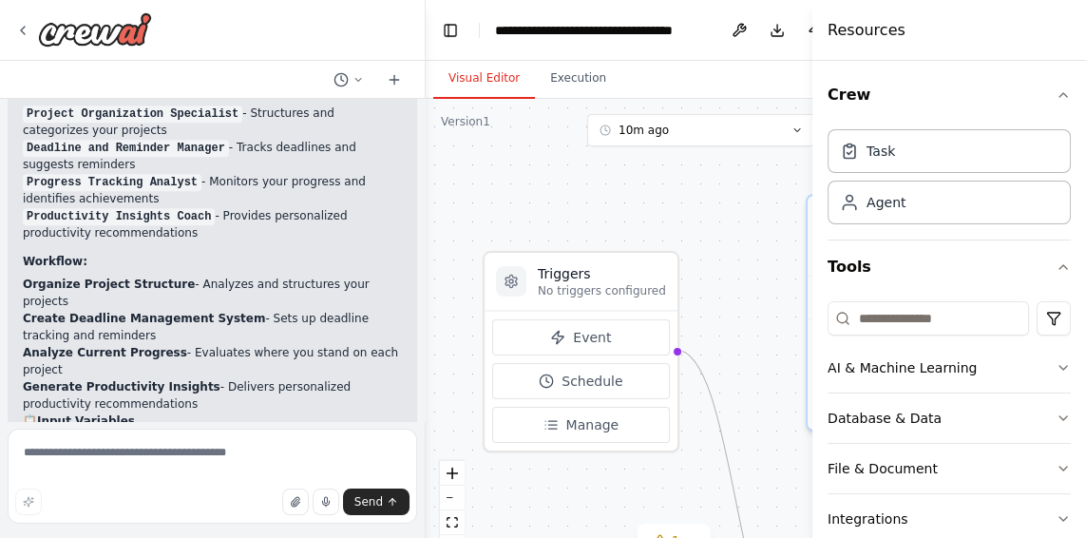
scroll to position [183, 0]
